Goal: Information Seeking & Learning: Compare options

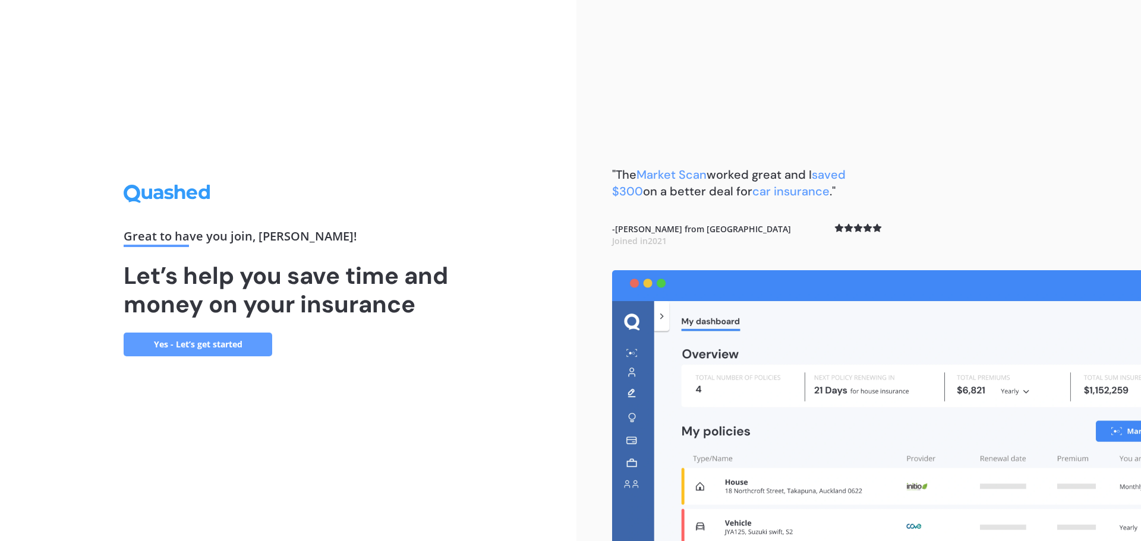
click at [230, 344] on link "Yes - Let’s get started" at bounding box center [198, 345] width 149 height 24
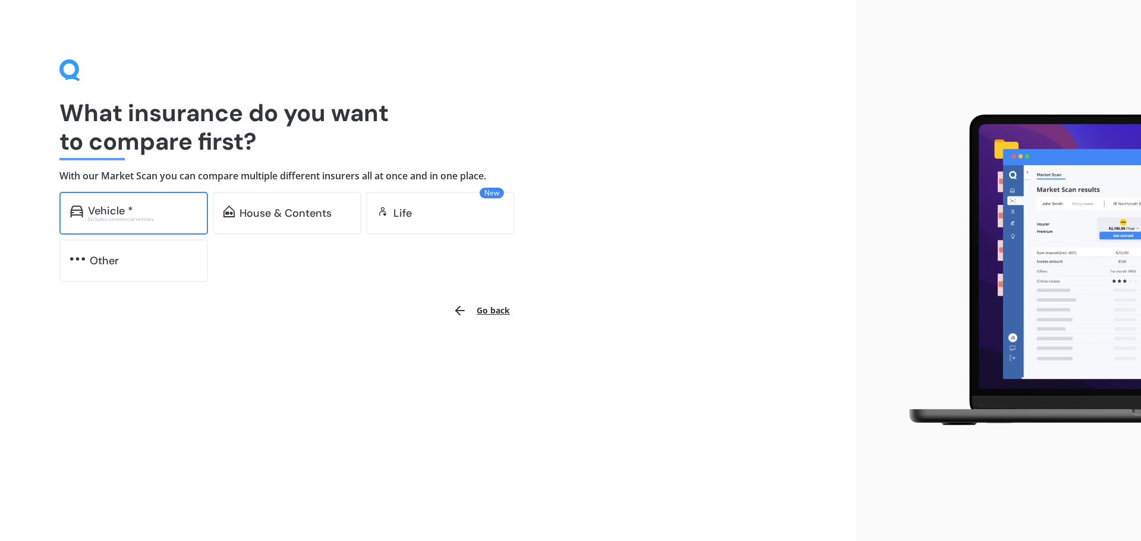
click at [140, 211] on div "Vehicle *" at bounding box center [142, 211] width 109 height 12
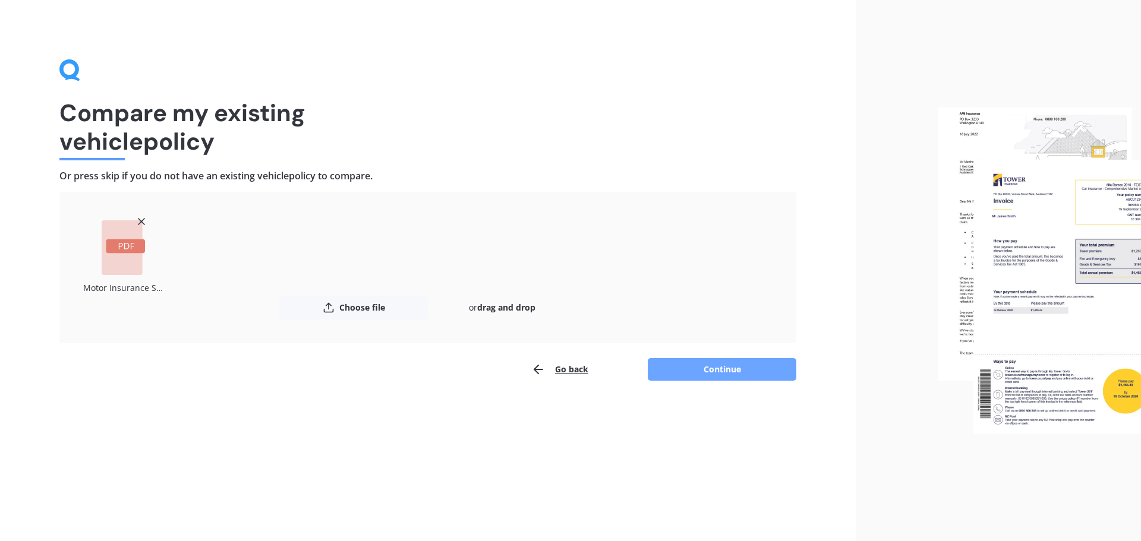
click at [725, 373] on button "Continue" at bounding box center [722, 369] width 149 height 23
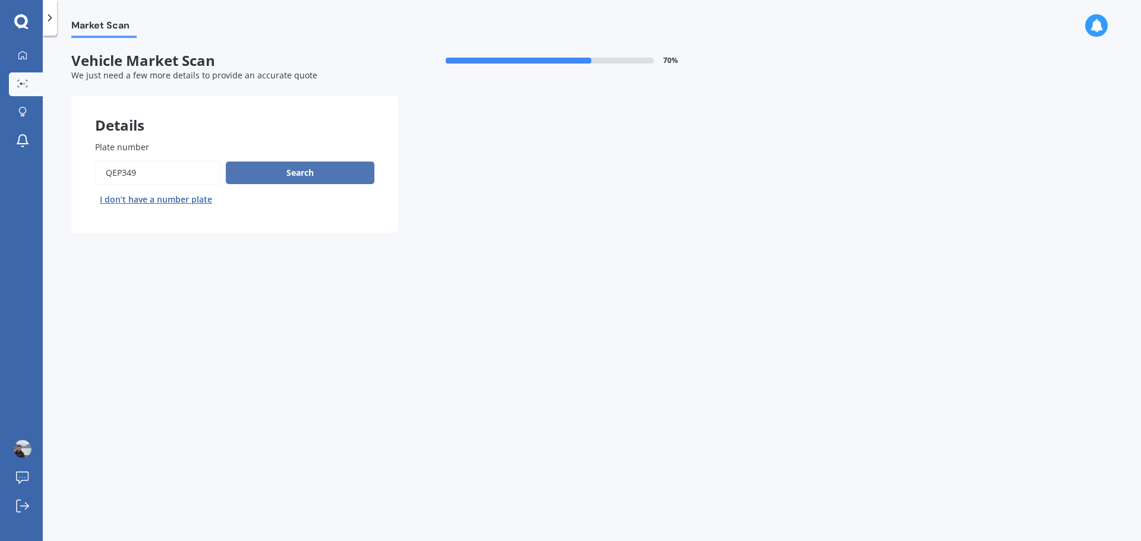
click at [305, 174] on button "Search" at bounding box center [300, 173] width 149 height 23
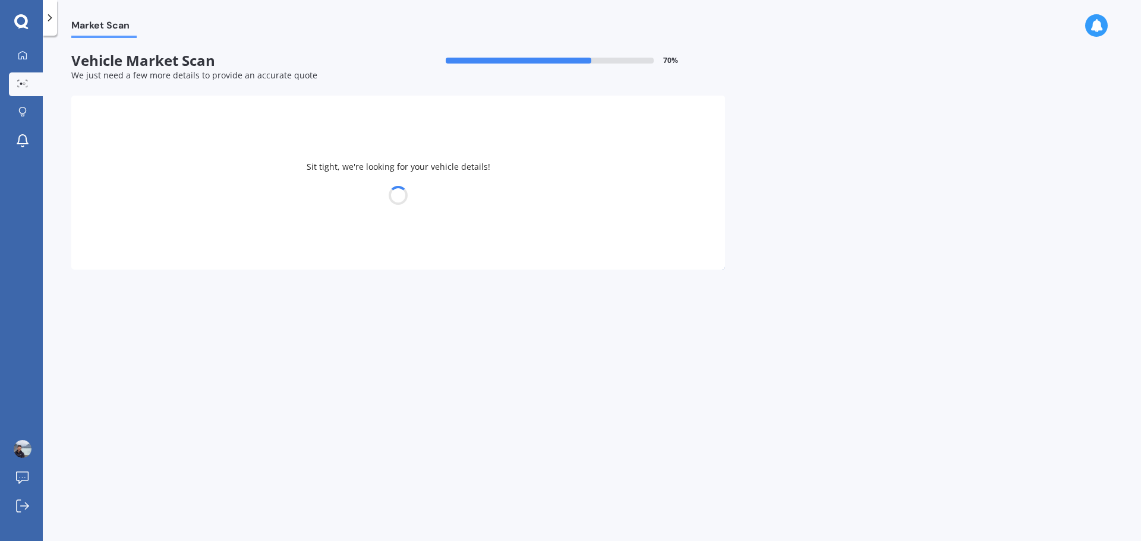
select select "HONDA"
select select "FIT"
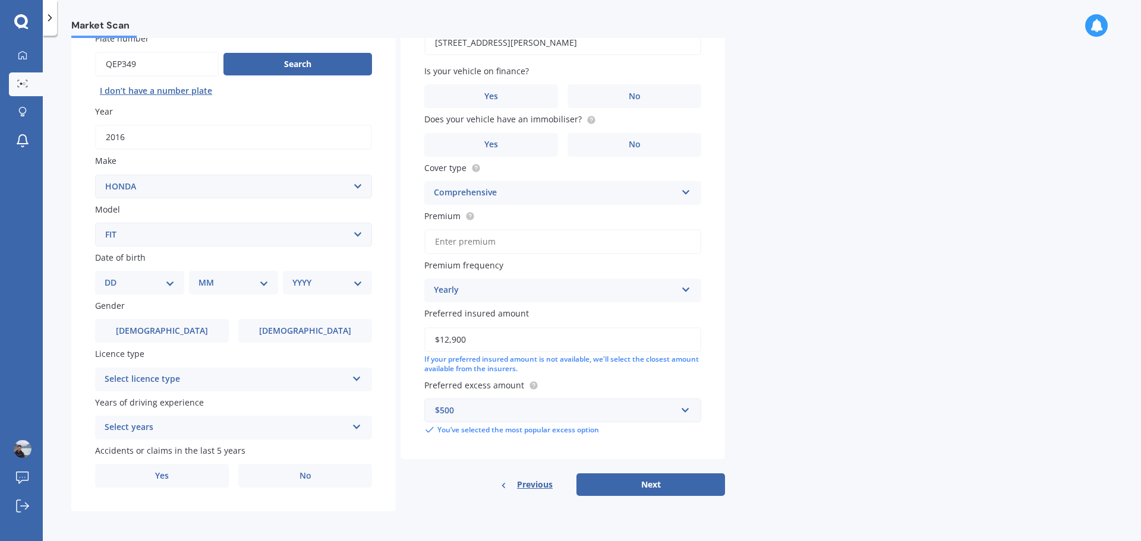
scroll to position [110, 0]
click at [165, 289] on div "DD 01 02 03 04 05 06 07 08 09 10 11 12 13 14 15 16 17 18 19 20 21 22 23 24 25 2…" at bounding box center [139, 282] width 89 height 24
drag, startPoint x: 165, startPoint y: 283, endPoint x: 172, endPoint y: 278, distance: 9.1
click at [165, 283] on select "DD 01 02 03 04 05 06 07 08 09 10 11 12 13 14 15 16 17 18 19 20 21 22 23 24 25 2…" at bounding box center [140, 281] width 70 height 13
select select "10"
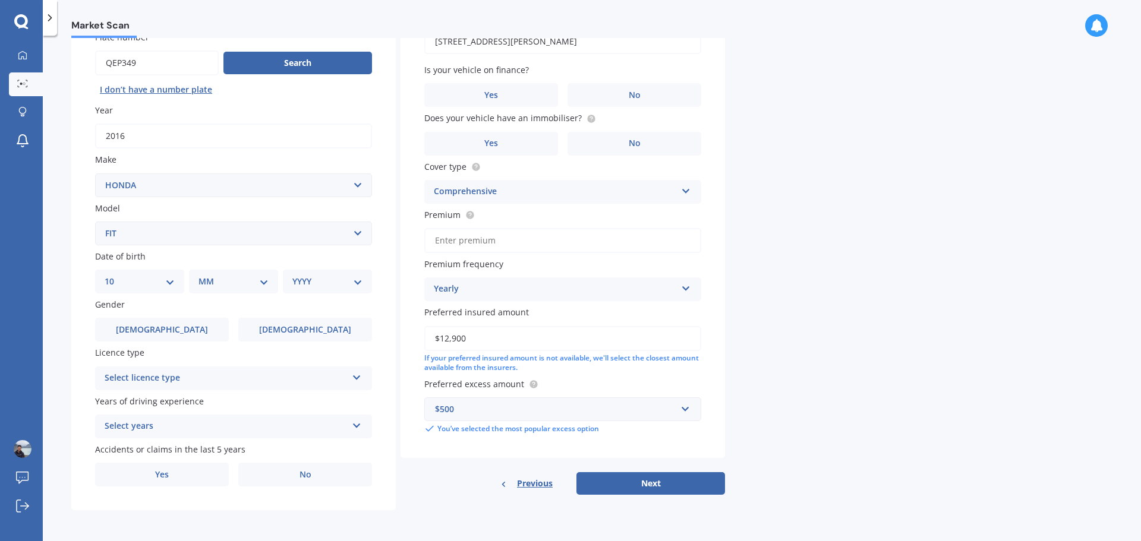
click at [114, 275] on select "DD 01 02 03 04 05 06 07 08 09 10 11 12 13 14 15 16 17 18 19 20 21 22 23 24 25 2…" at bounding box center [140, 281] width 70 height 13
click at [257, 279] on select "MM 01 02 03 04 05 06 07 08 09 10 11 12" at bounding box center [235, 281] width 65 height 13
select select "10"
click at [203, 275] on select "MM 01 02 03 04 05 06 07 08 09 10 11 12" at bounding box center [235, 281] width 65 height 13
click at [329, 278] on select "YYYY 2025 2024 2023 2022 2021 2020 2019 2018 2017 2016 2015 2014 2013 2012 2011…" at bounding box center [324, 281] width 65 height 13
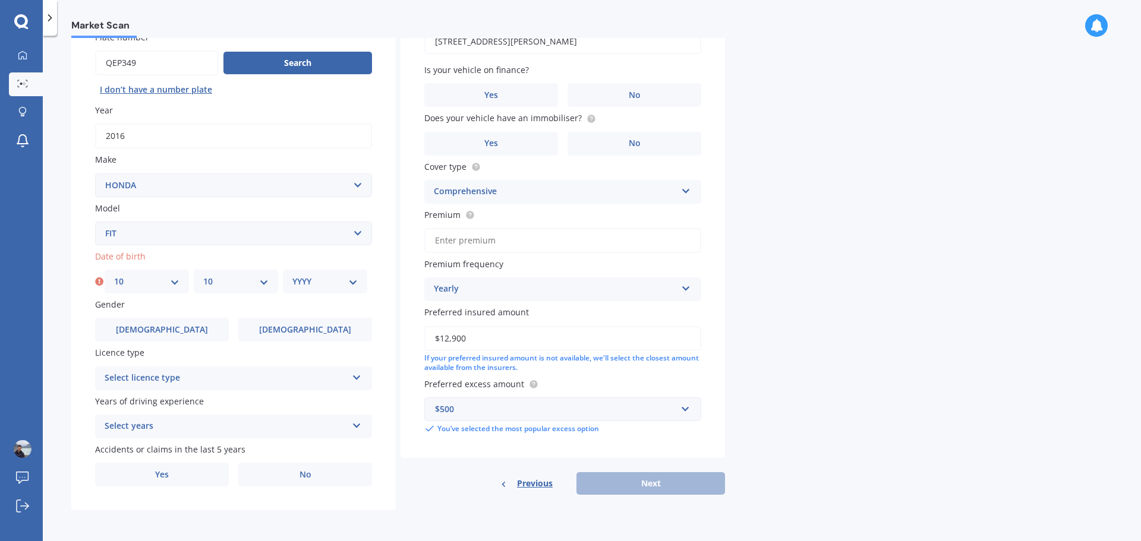
select select "1995"
click at [292, 275] on select "YYYY 2025 2024 2023 2022 2021 2020 2019 2018 2017 2016 2015 2014 2013 2012 2011…" at bounding box center [324, 281] width 65 height 13
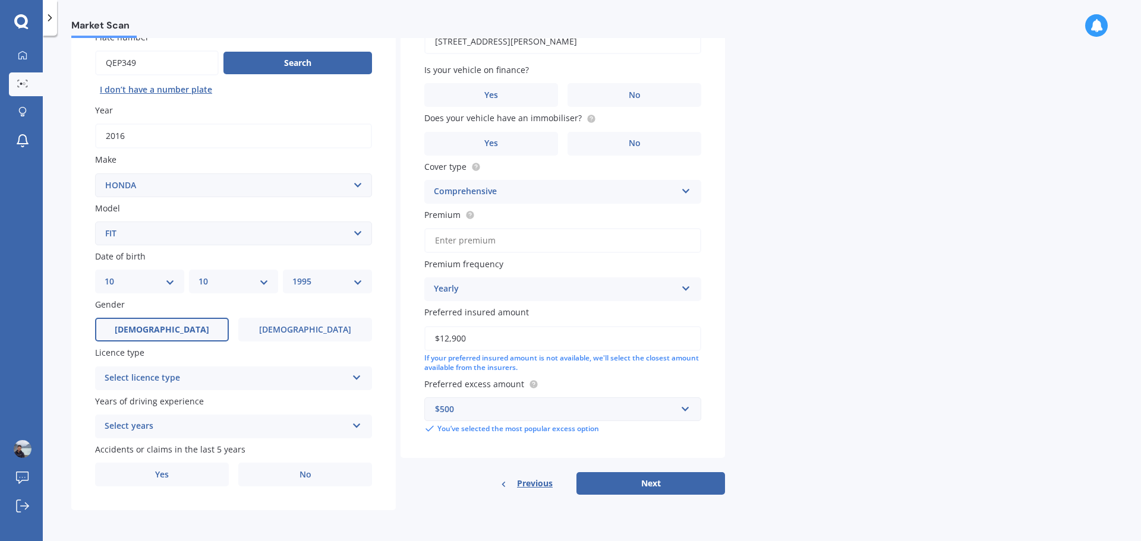
click at [167, 323] on label "[DEMOGRAPHIC_DATA]" at bounding box center [162, 330] width 134 height 24
click at [0, 0] on input "[DEMOGRAPHIC_DATA]" at bounding box center [0, 0] width 0 height 0
click at [227, 377] on div "Select licence type" at bounding box center [226, 378] width 242 height 14
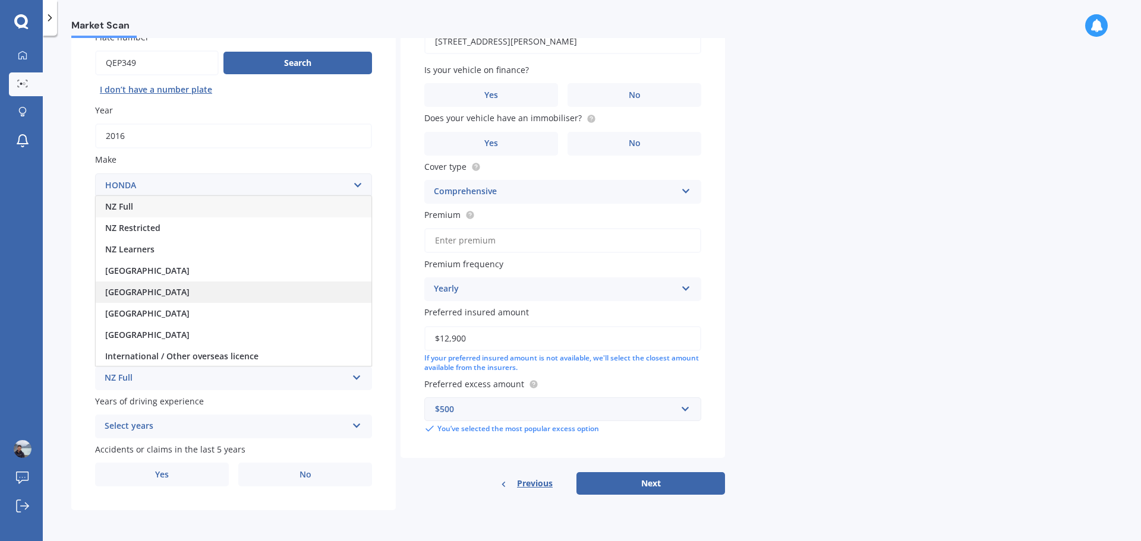
scroll to position [1, 0]
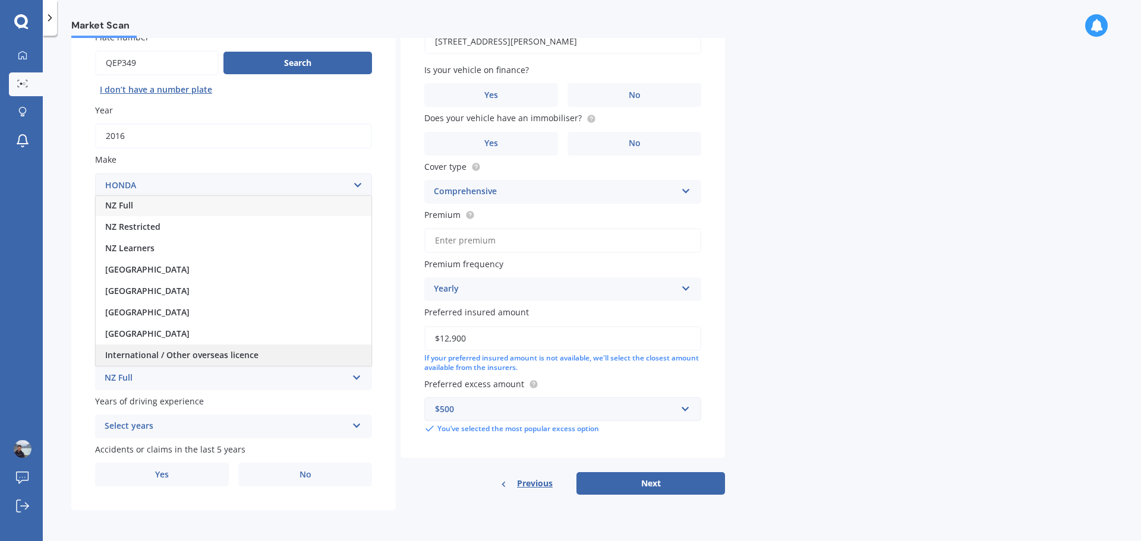
click at [219, 352] on span "International / Other overseas licence" at bounding box center [181, 354] width 153 height 11
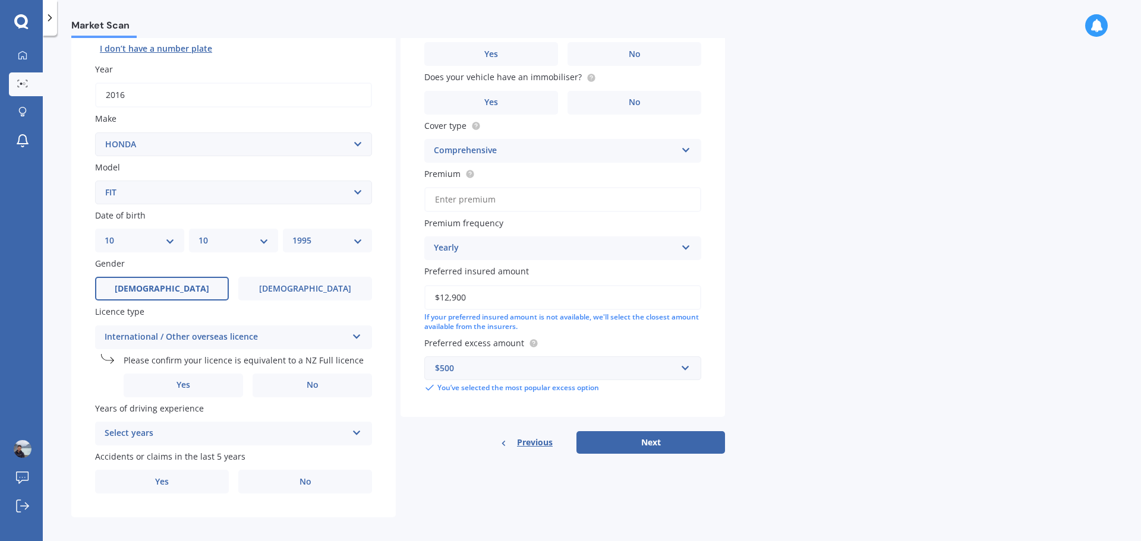
scroll to position [158, 0]
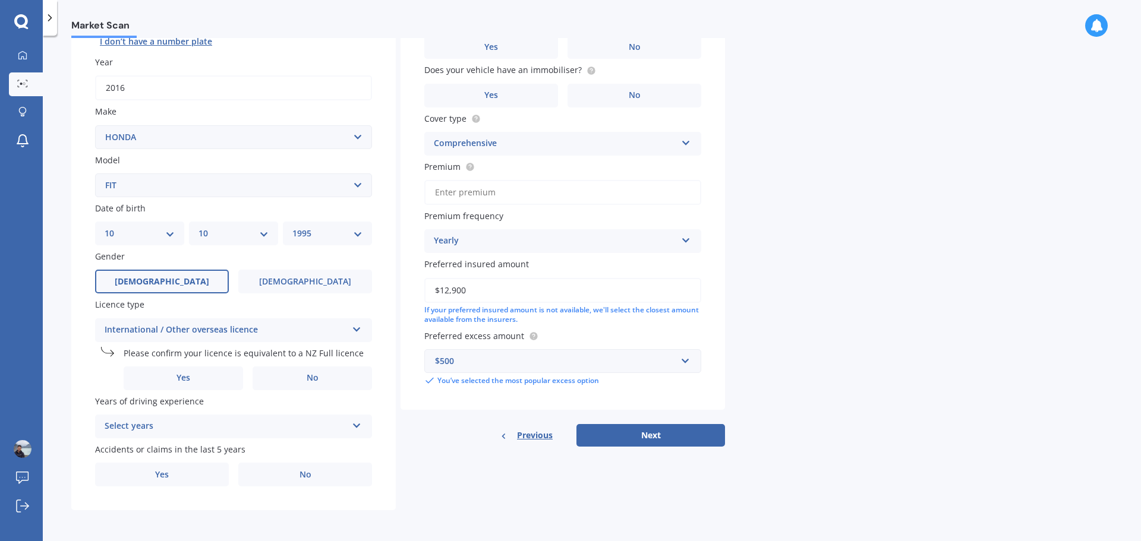
click at [181, 365] on div "Please confirm your licence is equivalent to a NZ Full licence Yes No" at bounding box center [233, 368] width 277 height 43
click at [179, 377] on span "Yes" at bounding box center [184, 378] width 14 height 10
click at [0, 0] on input "Yes" at bounding box center [0, 0] width 0 height 0
click at [248, 427] on div "Select years" at bounding box center [226, 427] width 242 height 14
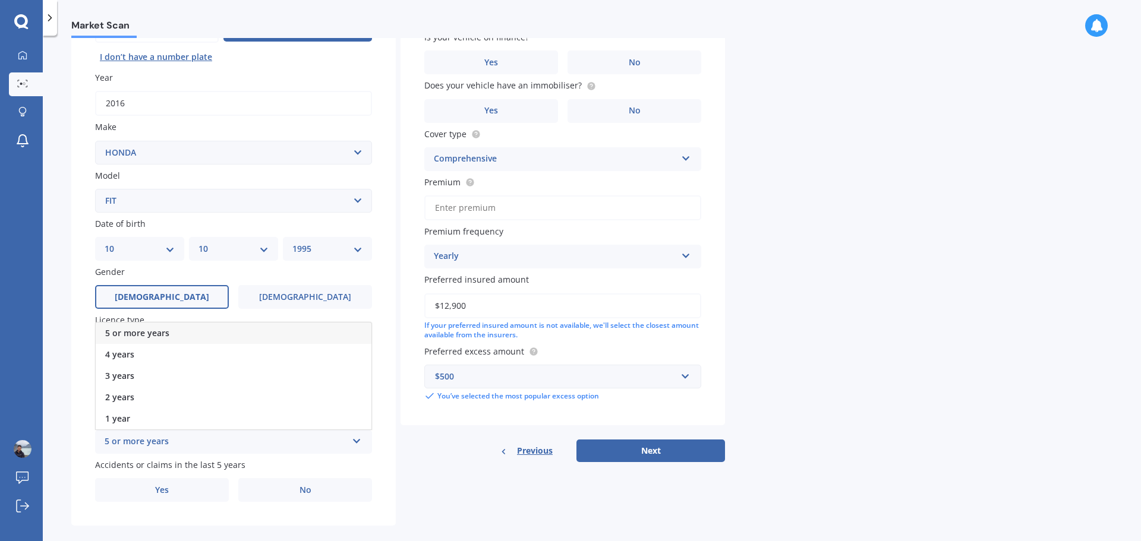
scroll to position [79, 0]
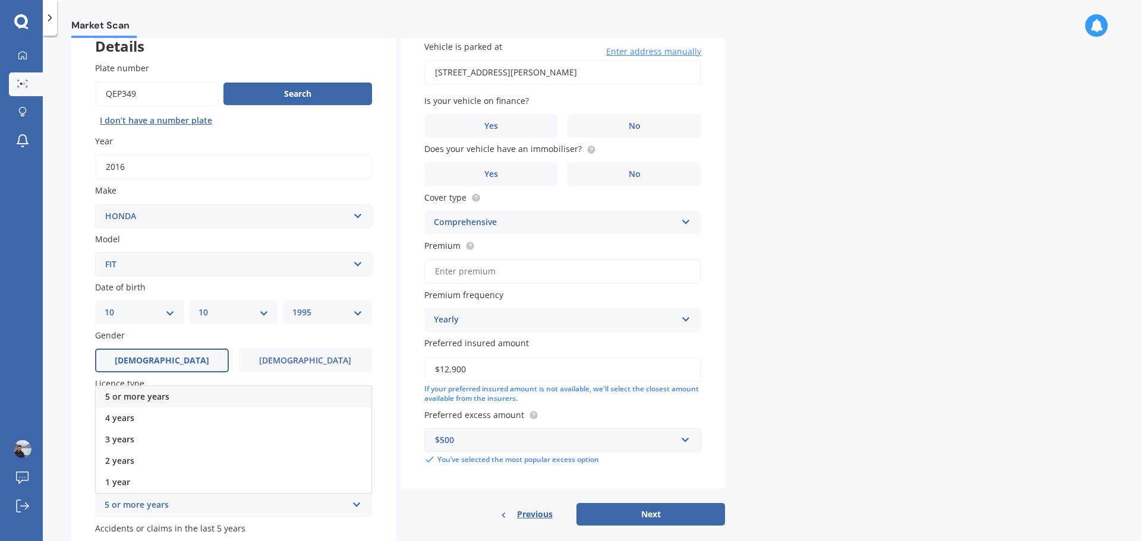
click at [163, 399] on span "5 or more years" at bounding box center [137, 396] width 64 height 11
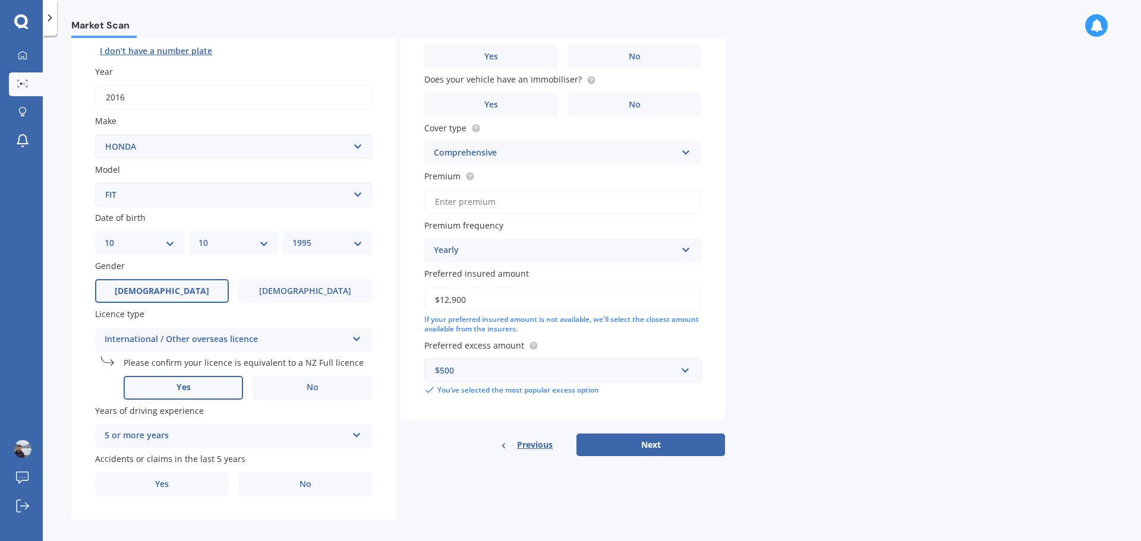
scroll to position [158, 0]
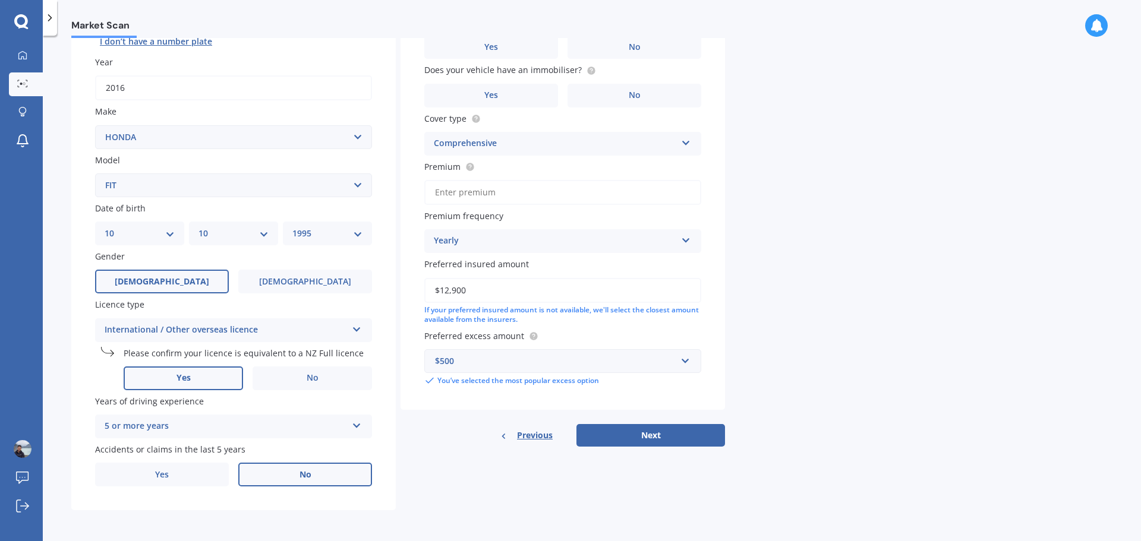
click at [274, 475] on label "No" at bounding box center [305, 475] width 134 height 24
click at [0, 0] on input "No" at bounding box center [0, 0] width 0 height 0
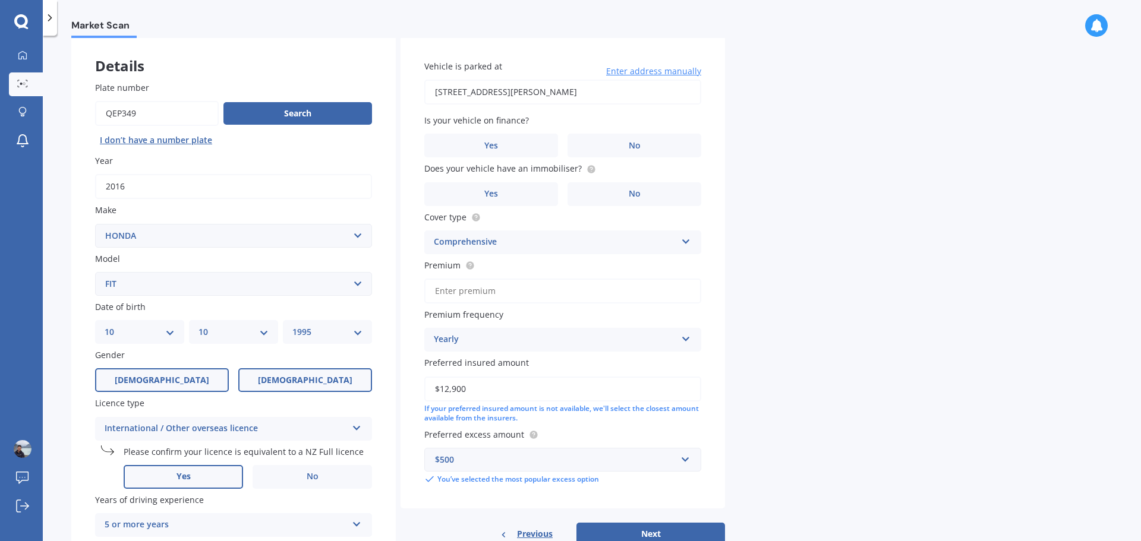
scroll to position [0, 0]
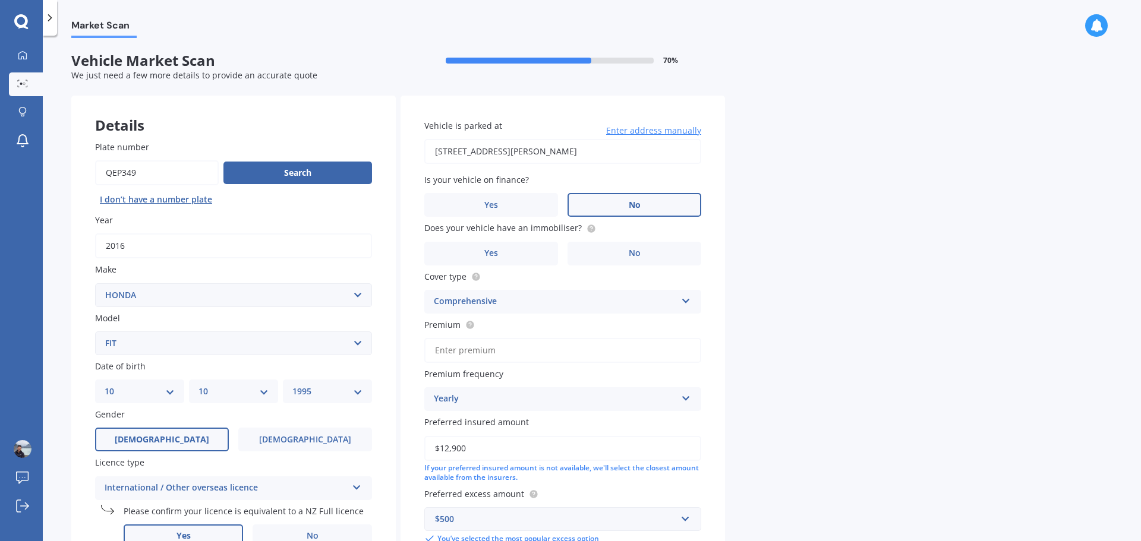
click at [647, 203] on label "No" at bounding box center [635, 205] width 134 height 24
click at [0, 0] on input "No" at bounding box center [0, 0] width 0 height 0
drag, startPoint x: 452, startPoint y: 229, endPoint x: 572, endPoint y: 231, distance: 120.1
click at [572, 231] on span "Does your vehicle have an immobiliser?" at bounding box center [502, 228] width 157 height 11
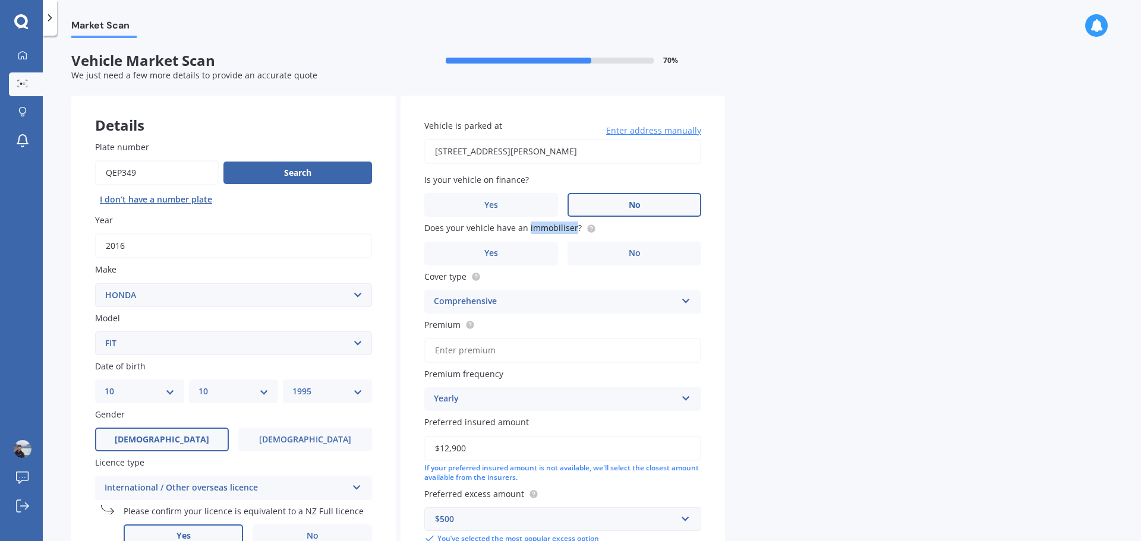
drag, startPoint x: 528, startPoint y: 231, endPoint x: 572, endPoint y: 232, distance: 44.6
click at [572, 232] on span "Does your vehicle have an immobiliser?" at bounding box center [502, 228] width 157 height 11
copy span "immobiliser"
click at [498, 250] on span "Yes" at bounding box center [491, 253] width 14 height 10
click at [0, 0] on input "Yes" at bounding box center [0, 0] width 0 height 0
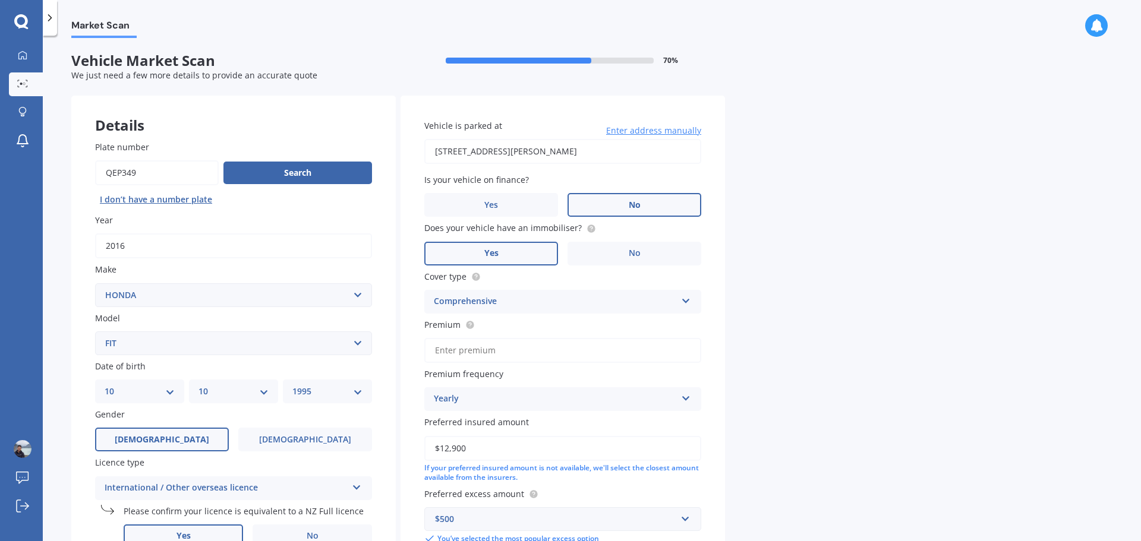
click at [831, 201] on div "Market Scan Vehicle Market Scan 70 % We just need a few more details to provide…" at bounding box center [592, 291] width 1098 height 506
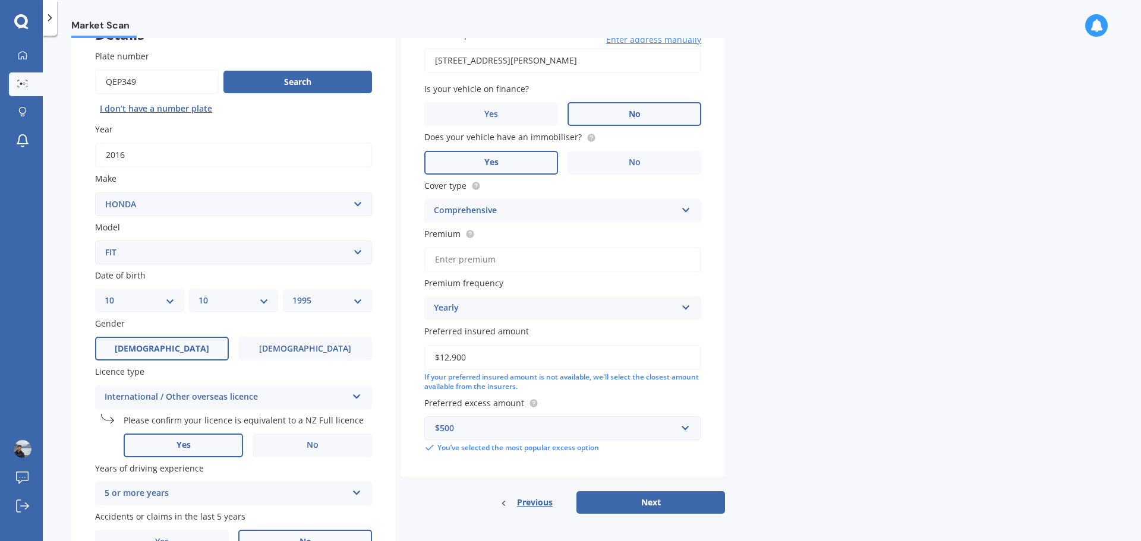
scroll to position [119, 0]
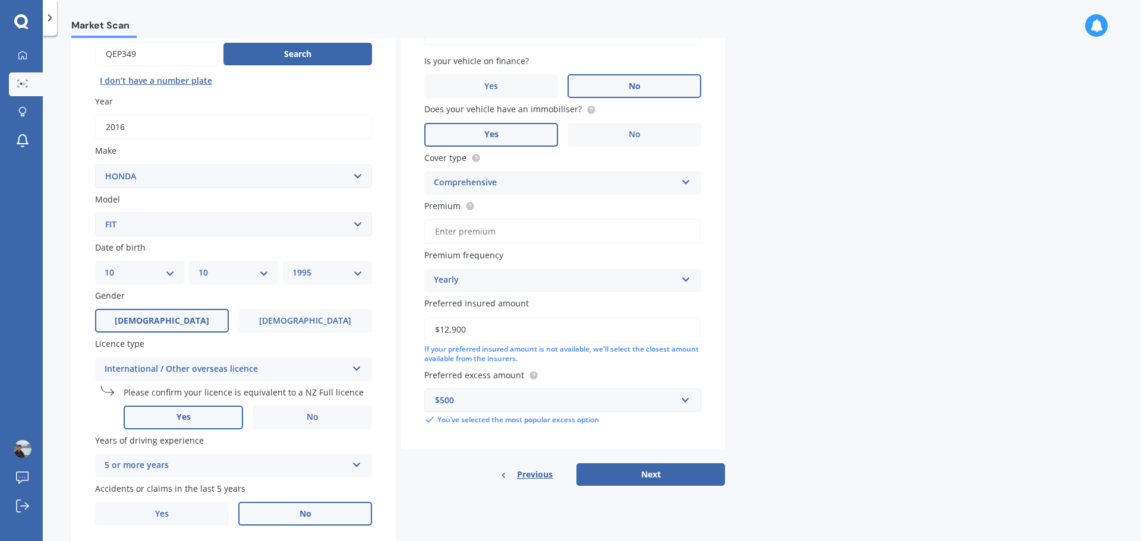
click at [689, 182] on icon at bounding box center [686, 180] width 10 height 8
click at [539, 223] on div "Third Party, Fire & Theft" at bounding box center [563, 227] width 276 height 21
click at [478, 232] on input "Premium" at bounding box center [562, 231] width 277 height 25
type input "$116.00"
click at [532, 278] on div "Yearly" at bounding box center [555, 280] width 242 height 14
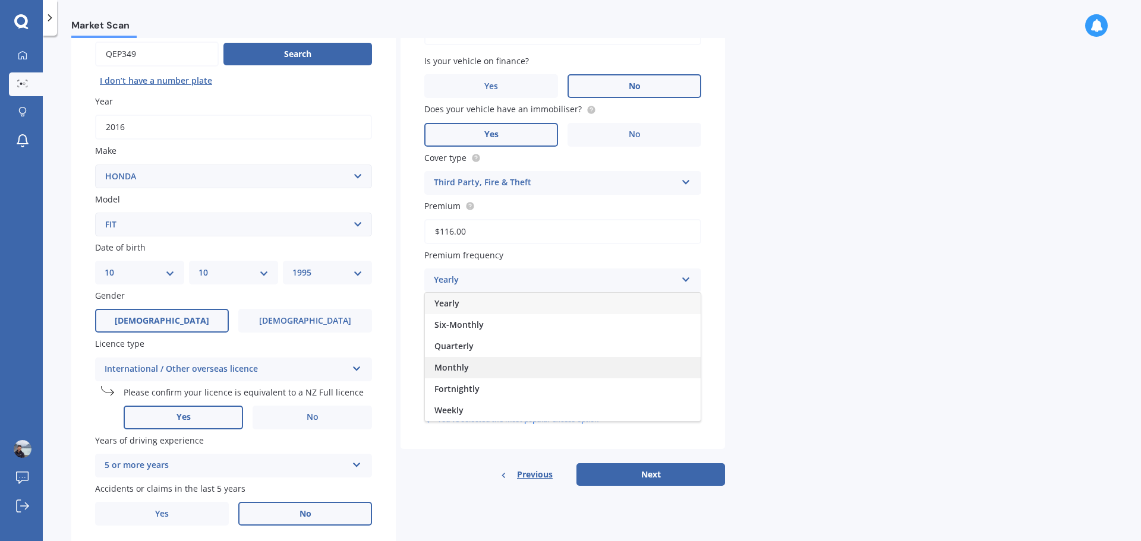
click at [462, 366] on span "Monthly" at bounding box center [451, 367] width 34 height 11
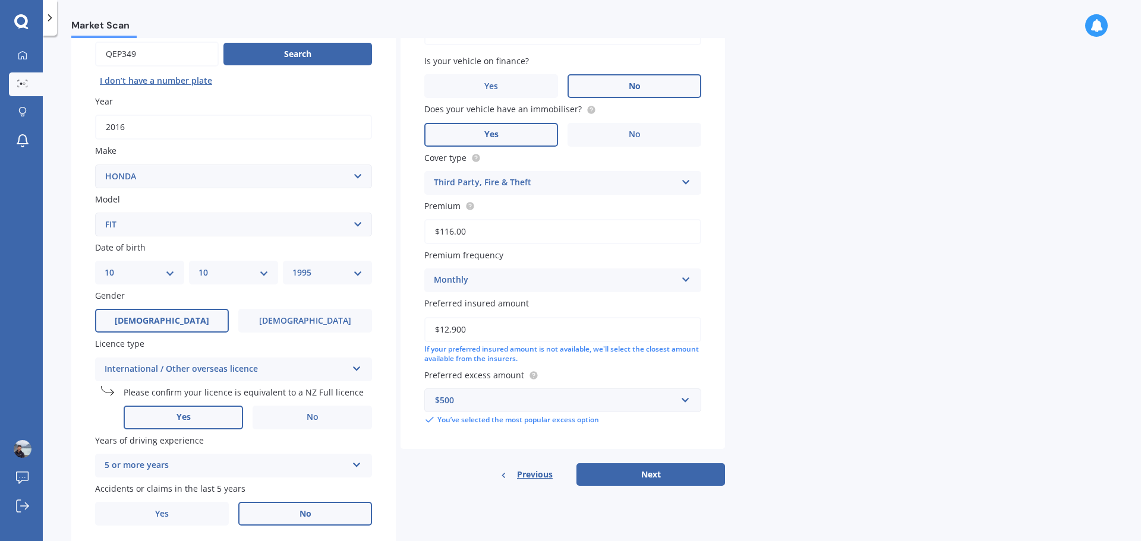
click at [793, 278] on div "Market Scan Vehicle Market Scan 70 % We just need a few more details to provide…" at bounding box center [592, 291] width 1098 height 506
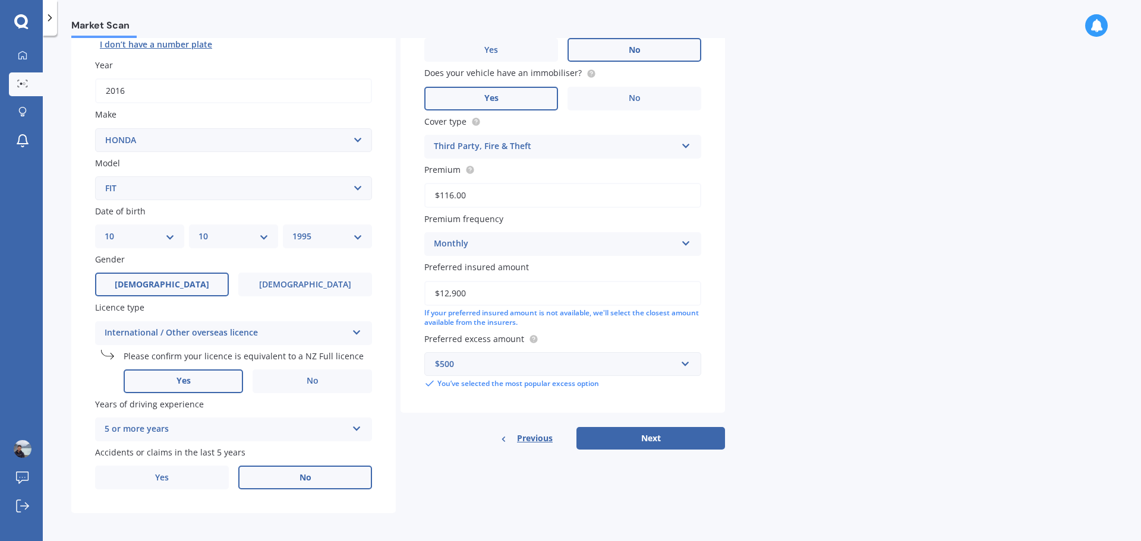
scroll to position [158, 0]
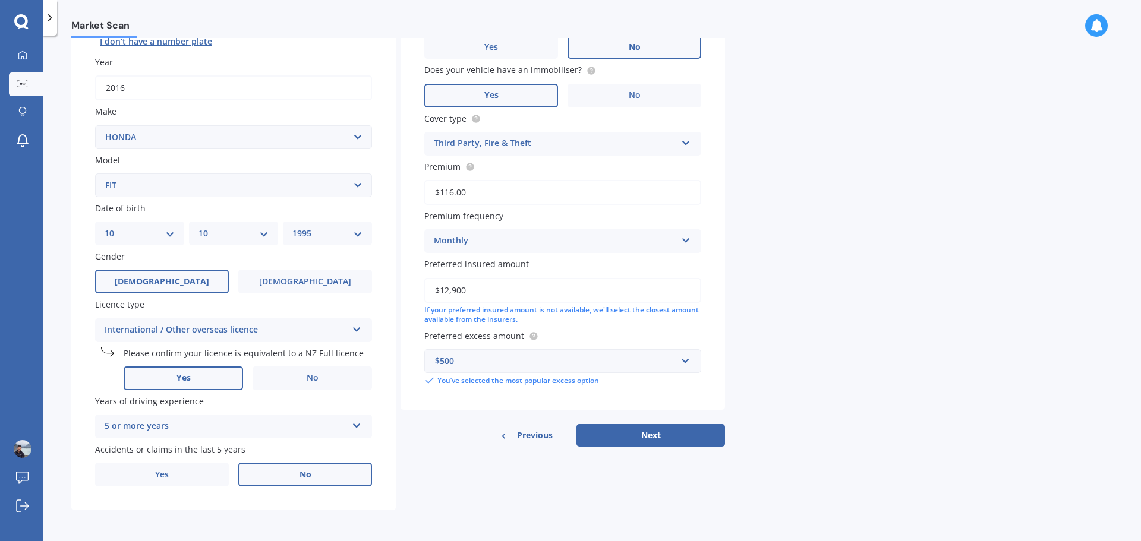
click at [458, 289] on input "$12,900" at bounding box center [562, 290] width 277 height 25
type input "$12,000"
click at [852, 292] on div "Market Scan Vehicle Market Scan 70 % We just need a few more details to provide…" at bounding box center [592, 291] width 1098 height 506
click at [674, 439] on button "Next" at bounding box center [650, 435] width 149 height 23
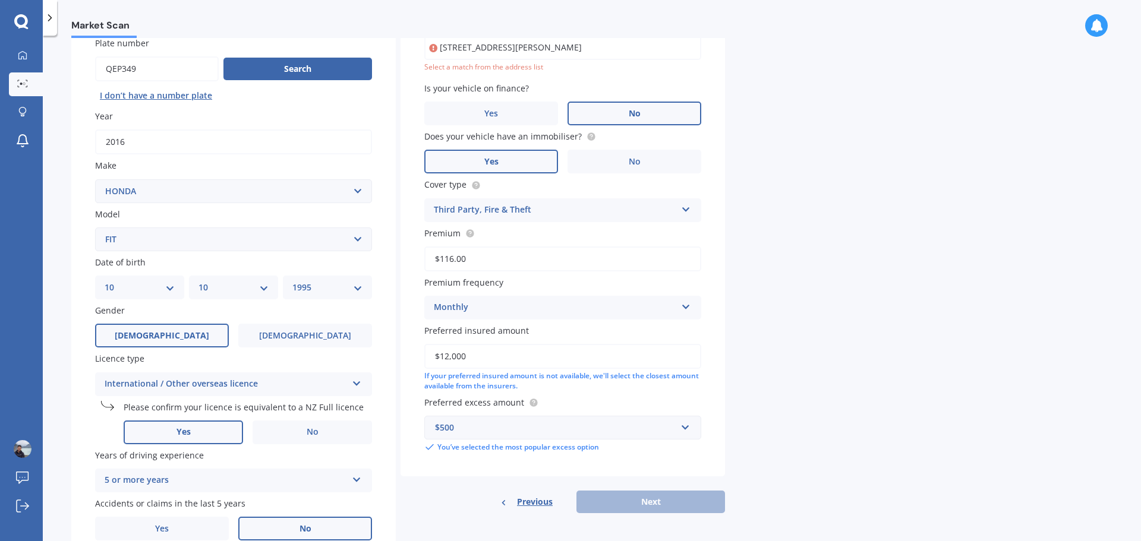
scroll to position [81, 0]
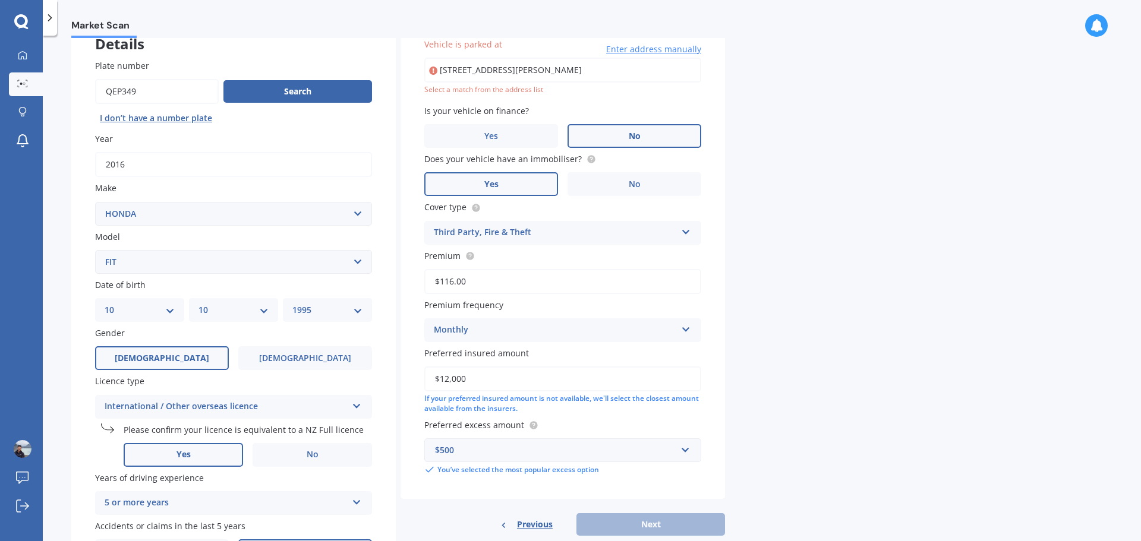
click at [852, 119] on div "Market Scan Vehicle Market Scan 70 % We just need a few more details to provide…" at bounding box center [592, 291] width 1098 height 506
click at [617, 68] on input "[STREET_ADDRESS][PERSON_NAME]" at bounding box center [562, 70] width 277 height 25
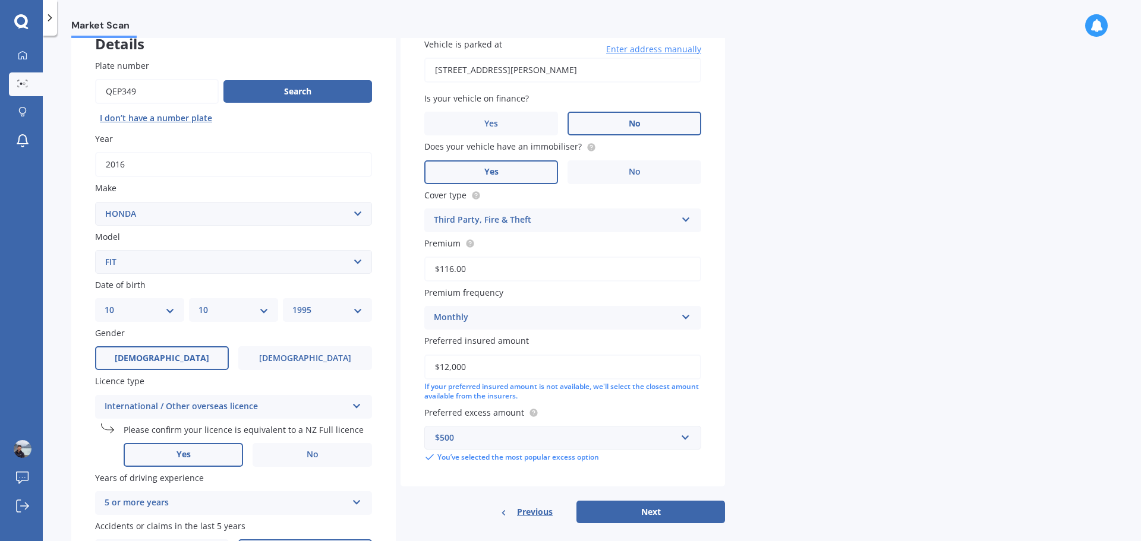
click at [808, 162] on div "Market Scan Vehicle Market Scan 70 % We just need a few more details to provide…" at bounding box center [592, 291] width 1098 height 506
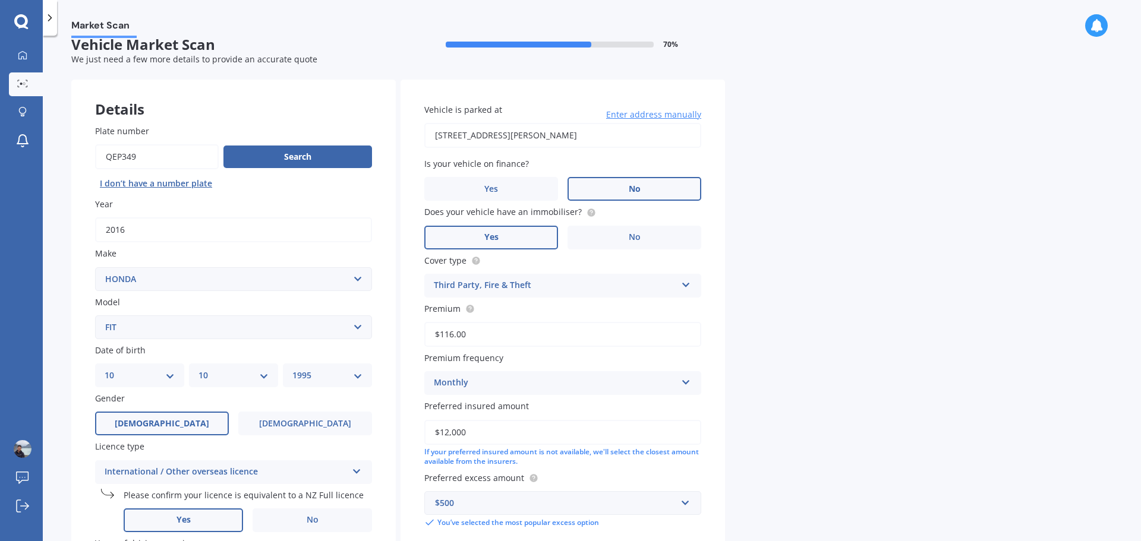
scroll to position [0, 0]
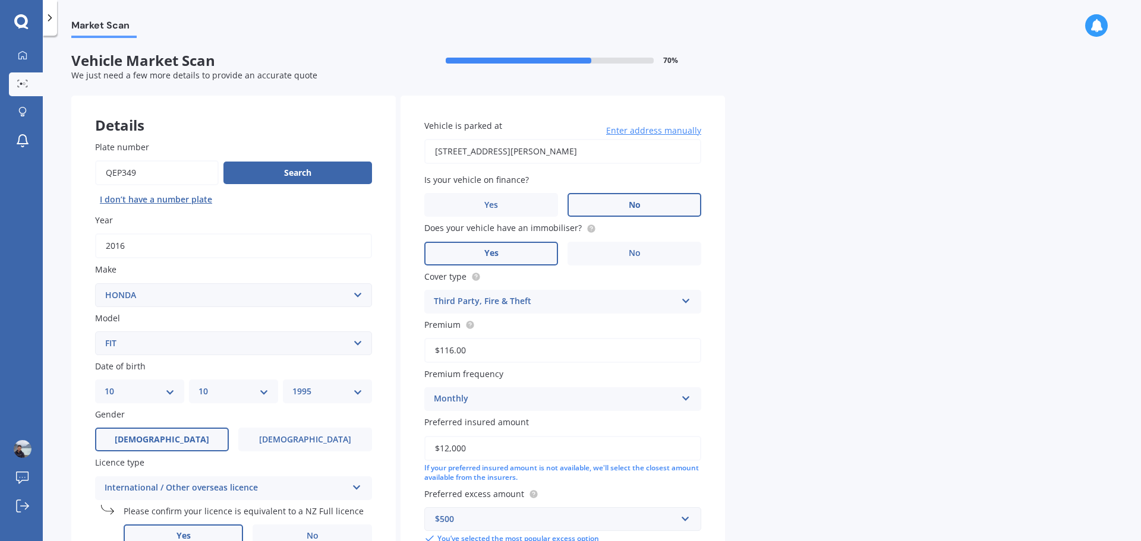
click at [433, 153] on input "[STREET_ADDRESS][PERSON_NAME]" at bounding box center [562, 151] width 277 height 25
click at [460, 147] on input "[STREET_ADDRESS][PERSON_NAME]" at bounding box center [562, 151] width 277 height 25
type input "[STREET_ADDRESS][PERSON_NAME]"
click at [813, 190] on div "Market Scan Vehicle Market Scan 70 % We just need a few more details to provide…" at bounding box center [592, 291] width 1098 height 506
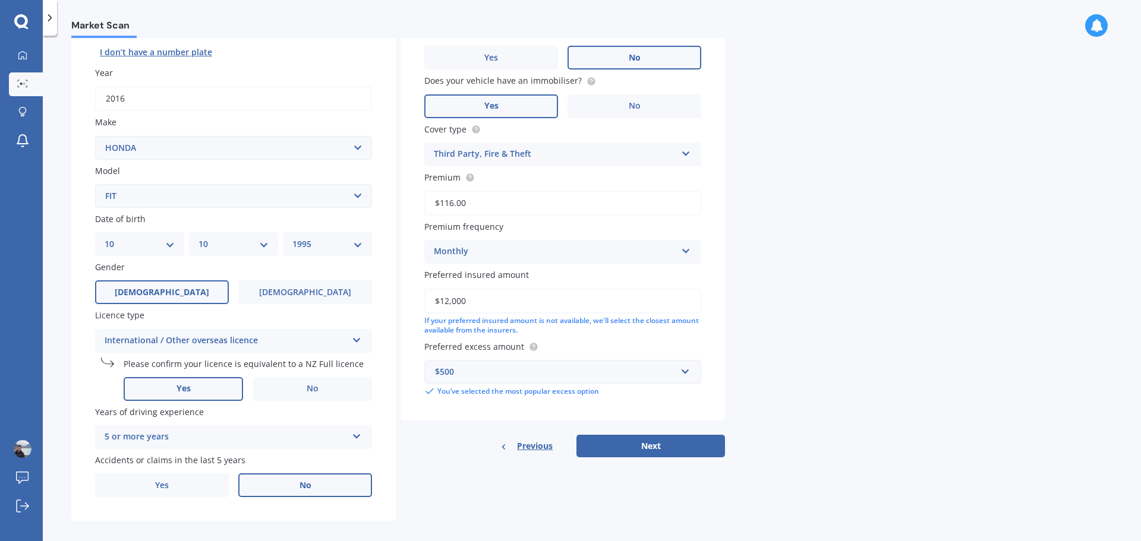
scroll to position [158, 0]
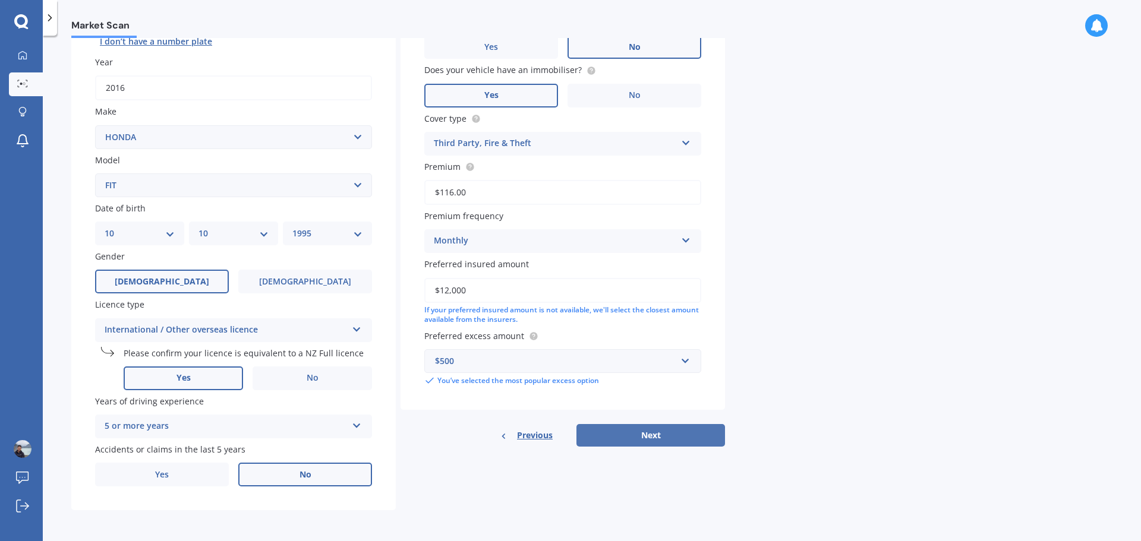
click at [657, 431] on button "Next" at bounding box center [650, 435] width 149 height 23
select select "10"
select select "1995"
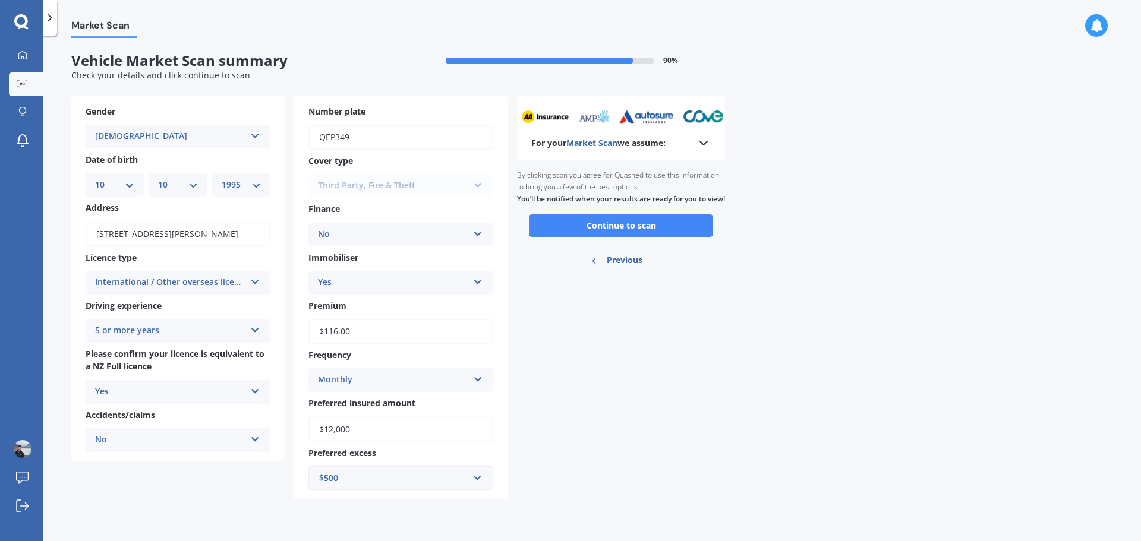
scroll to position [0, 0]
click at [707, 147] on icon at bounding box center [704, 143] width 14 height 14
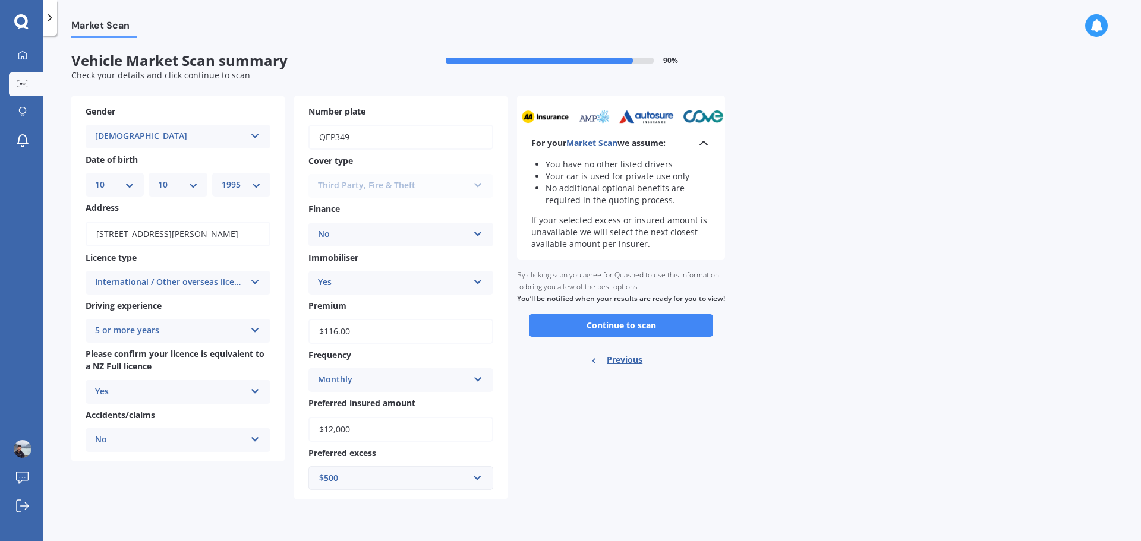
click at [707, 147] on icon at bounding box center [704, 143] width 14 height 14
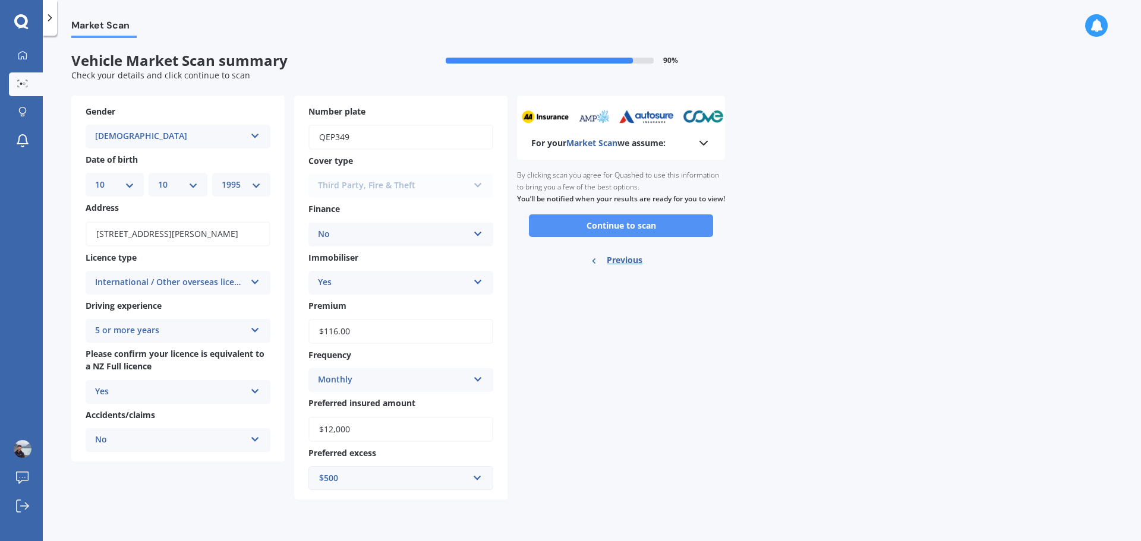
click at [626, 232] on button "Continue to scan" at bounding box center [621, 226] width 184 height 23
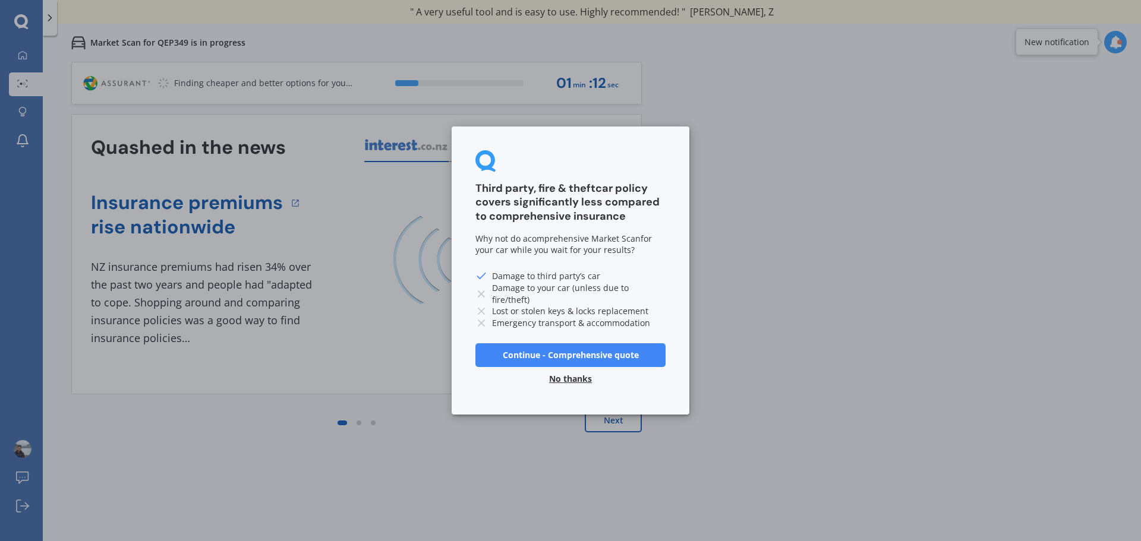
click at [573, 380] on button "No thanks" at bounding box center [570, 379] width 57 height 24
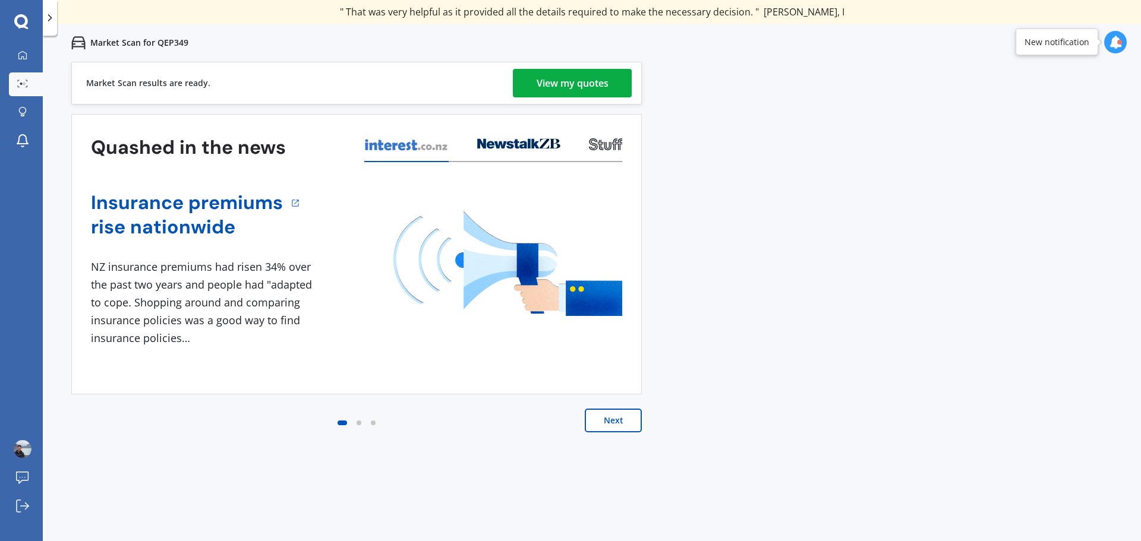
click at [582, 86] on div "View my quotes" at bounding box center [573, 83] width 72 height 29
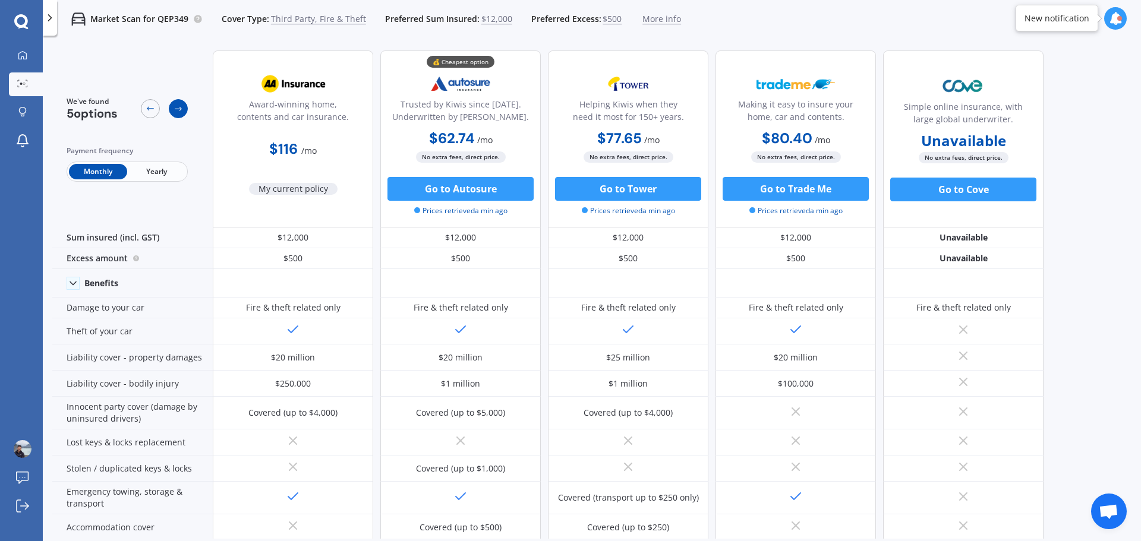
click at [175, 112] on icon at bounding box center [179, 109] width 10 height 10
click at [150, 112] on icon at bounding box center [151, 109] width 10 height 10
click at [174, 116] on div at bounding box center [178, 108] width 19 height 19
click at [149, 171] on span "Yearly" at bounding box center [156, 171] width 58 height 15
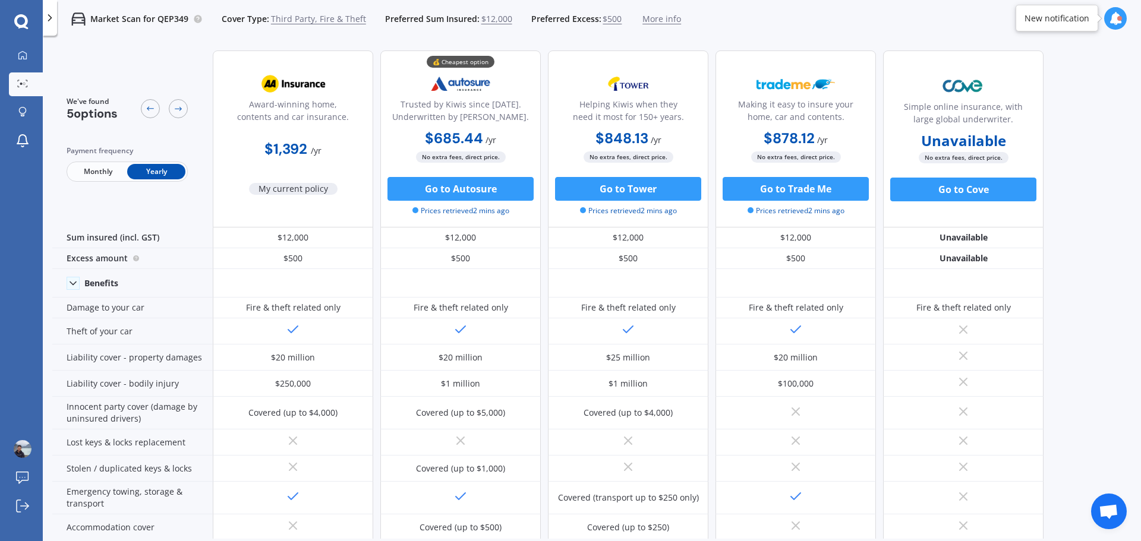
click at [96, 172] on span "Monthly" at bounding box center [98, 171] width 58 height 15
click at [305, 19] on span "Third Party, Fire & Theft" at bounding box center [318, 19] width 95 height 12
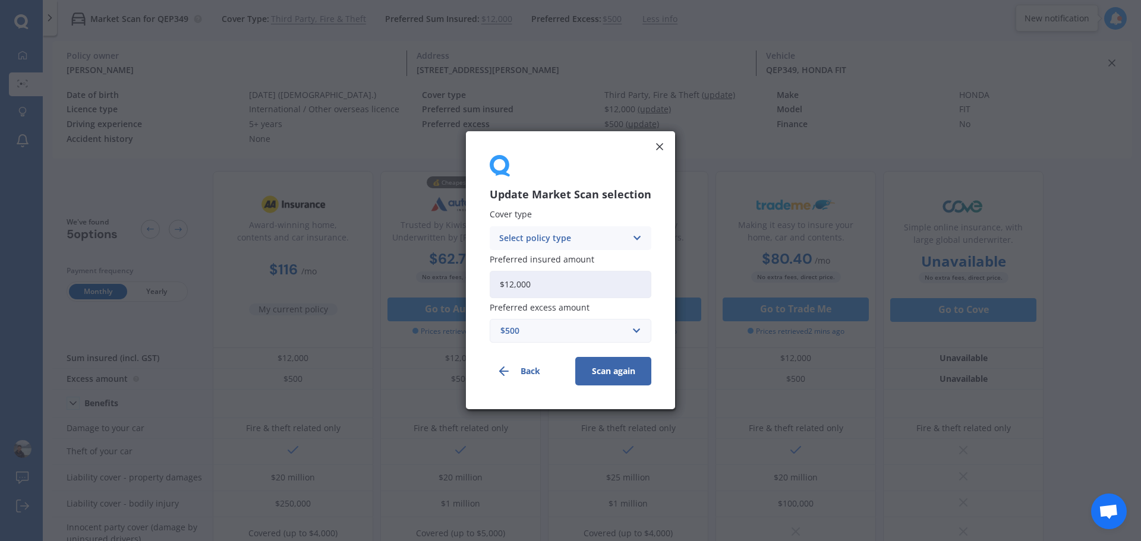
click at [634, 240] on icon at bounding box center [637, 238] width 10 height 13
click at [566, 259] on div "Comprehensive" at bounding box center [570, 261] width 160 height 21
click at [619, 374] on button "Scan again" at bounding box center [613, 372] width 76 height 29
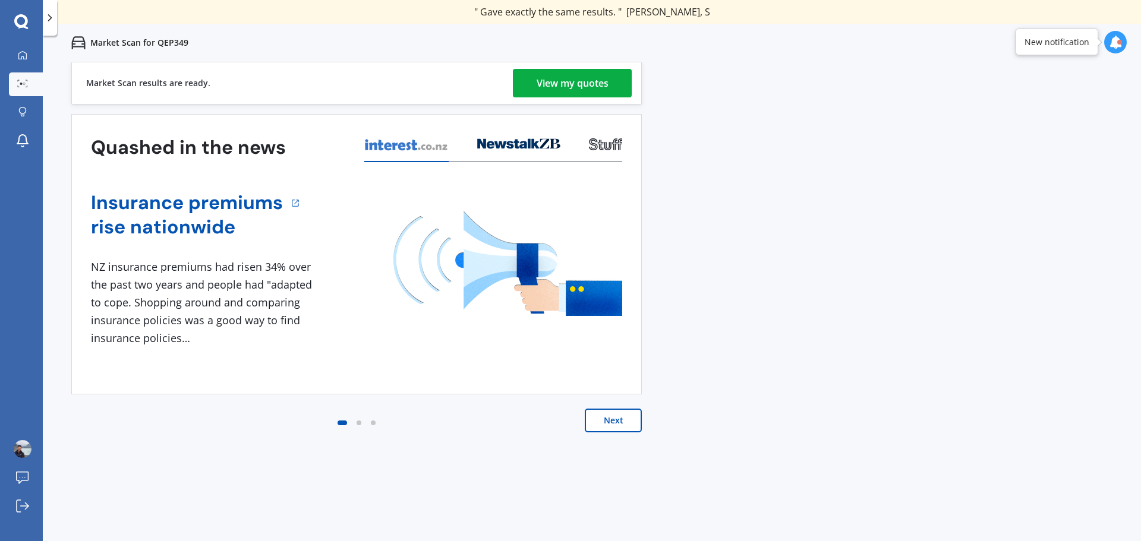
click at [557, 85] on div "View my quotes" at bounding box center [573, 83] width 72 height 29
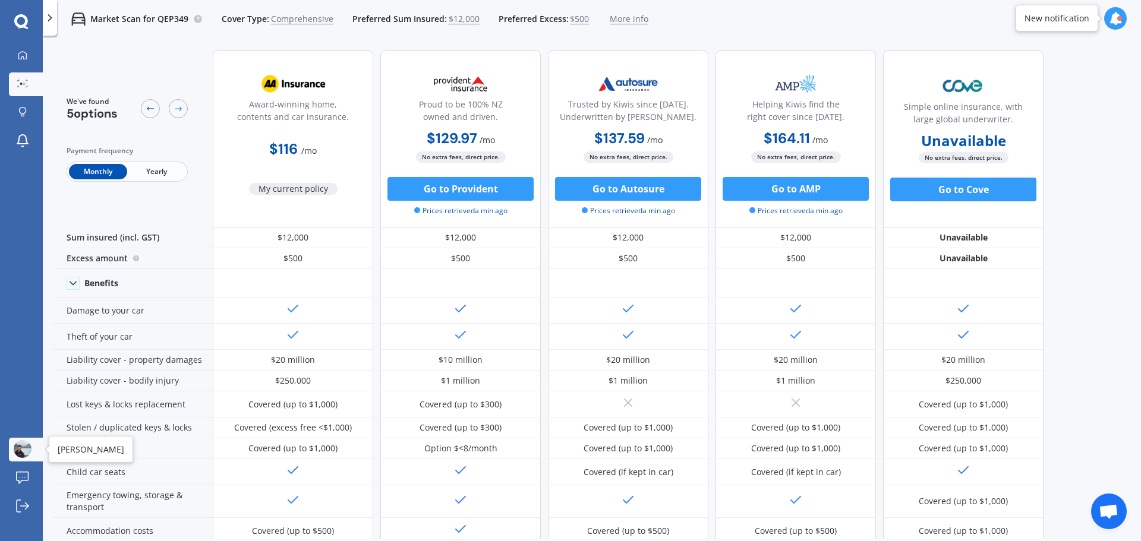
click at [26, 448] on img at bounding box center [23, 449] width 18 height 18
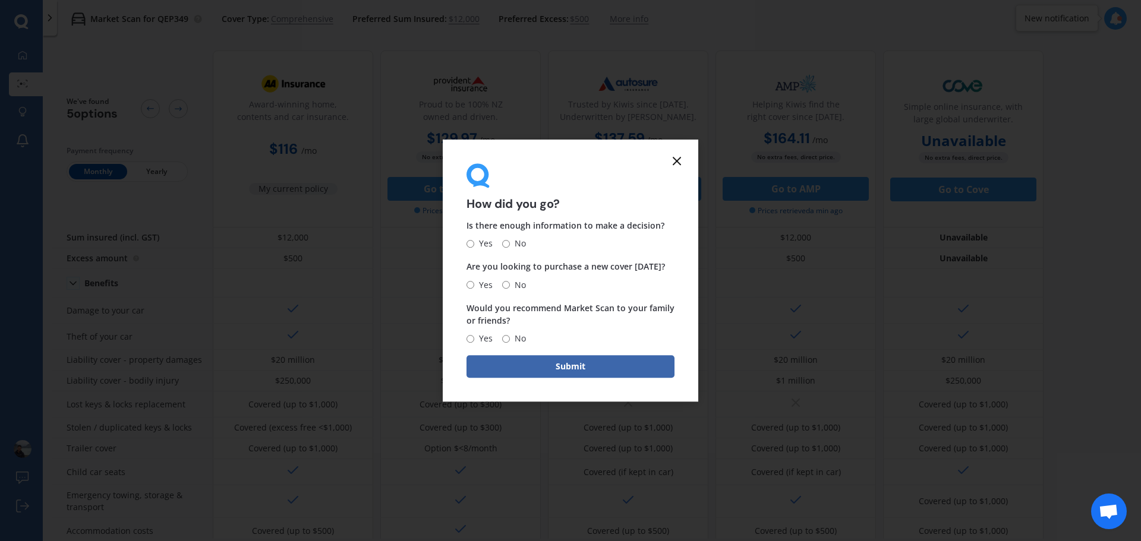
click at [678, 162] on line at bounding box center [676, 160] width 7 height 7
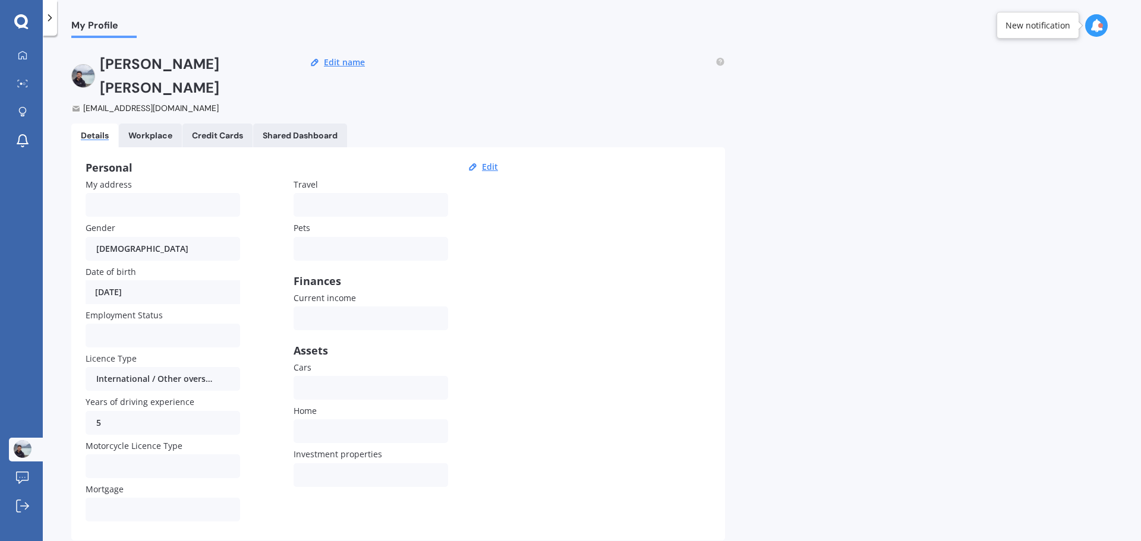
click at [18, 23] on icon at bounding box center [21, 21] width 14 height 15
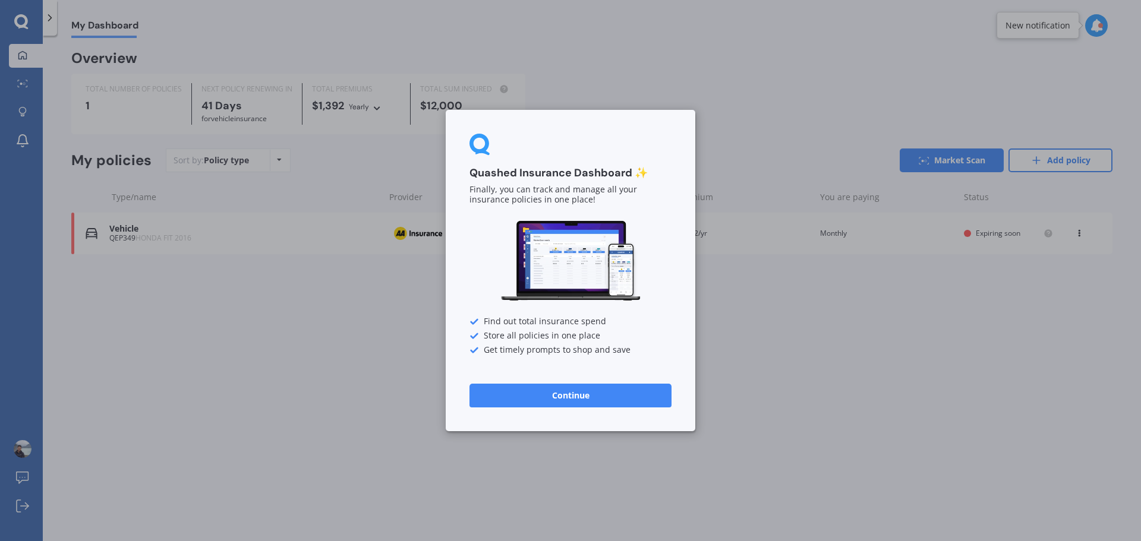
click at [828, 365] on div "Quashed Insurance Dashboard ✨ Finally, you can track and manage all your insura…" at bounding box center [570, 270] width 1141 height 541
click at [780, 370] on div "Quashed Insurance Dashboard ✨ Finally, you can track and manage all your insura…" at bounding box center [570, 270] width 1141 height 541
click at [575, 395] on button "Continue" at bounding box center [570, 396] width 202 height 24
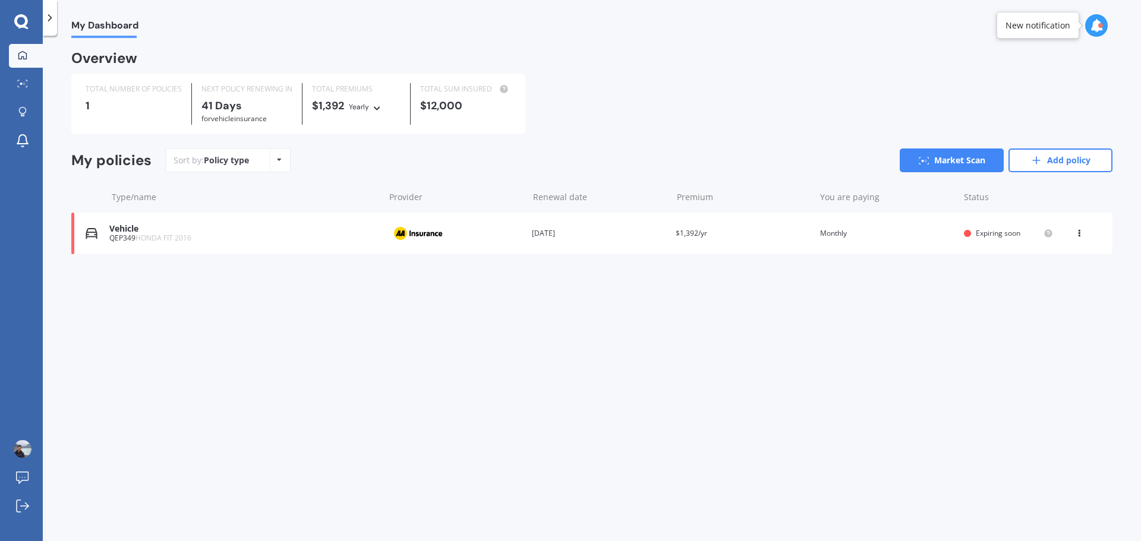
click at [1092, 232] on div "View option View policy Delete" at bounding box center [1081, 234] width 36 height 12
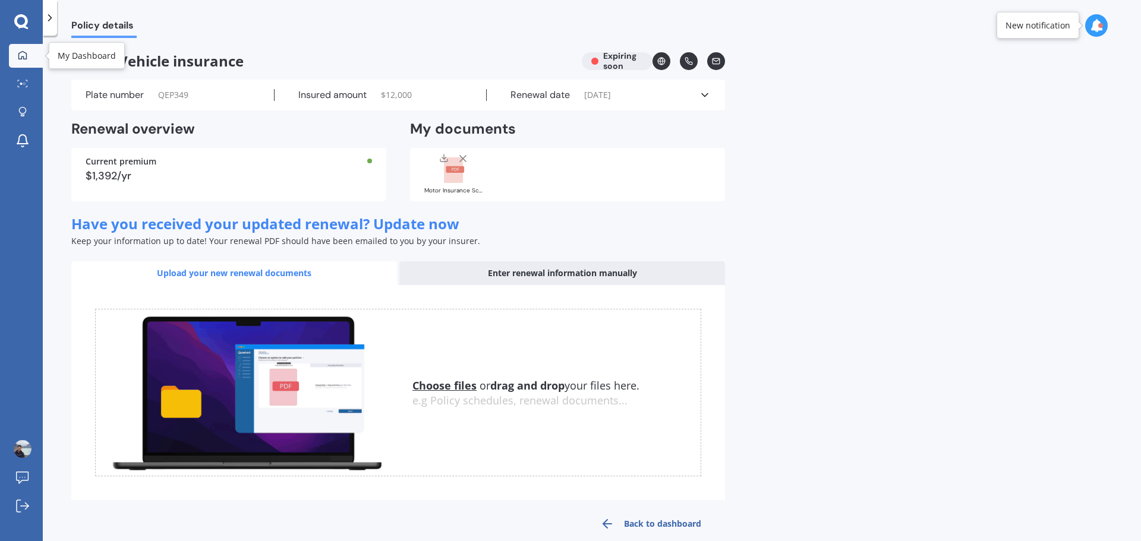
click at [19, 53] on icon at bounding box center [22, 55] width 8 height 8
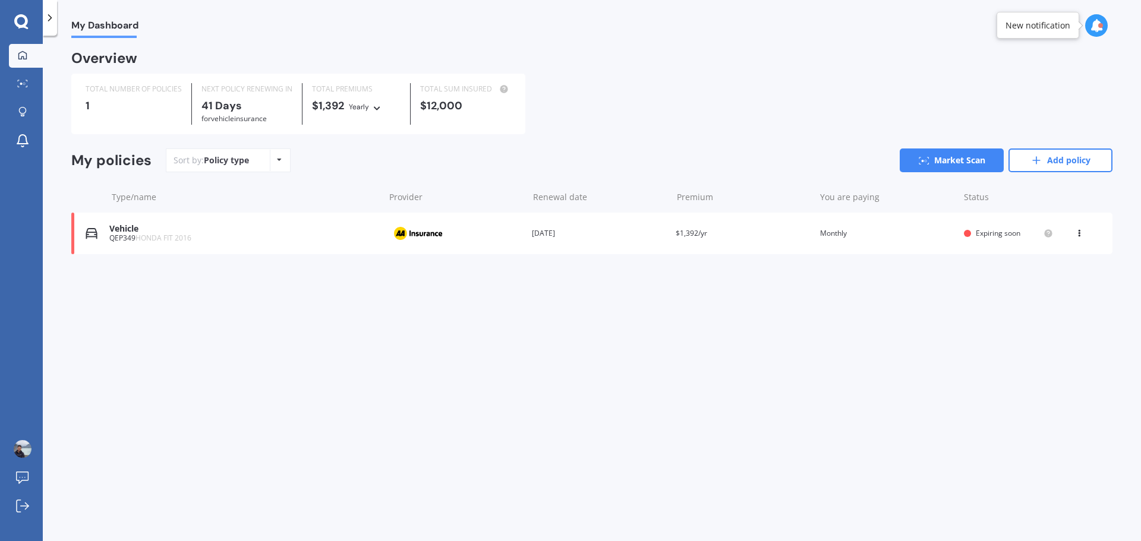
click at [1079, 234] on icon at bounding box center [1079, 231] width 8 height 7
click at [1041, 285] on div "Delete" at bounding box center [1053, 280] width 118 height 24
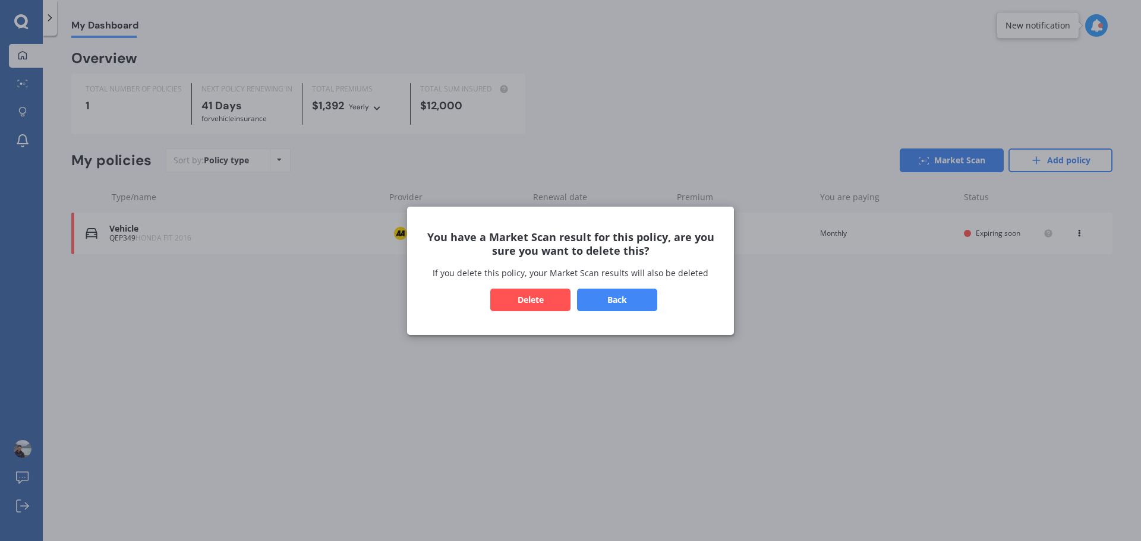
click at [524, 302] on button "Delete" at bounding box center [530, 299] width 80 height 23
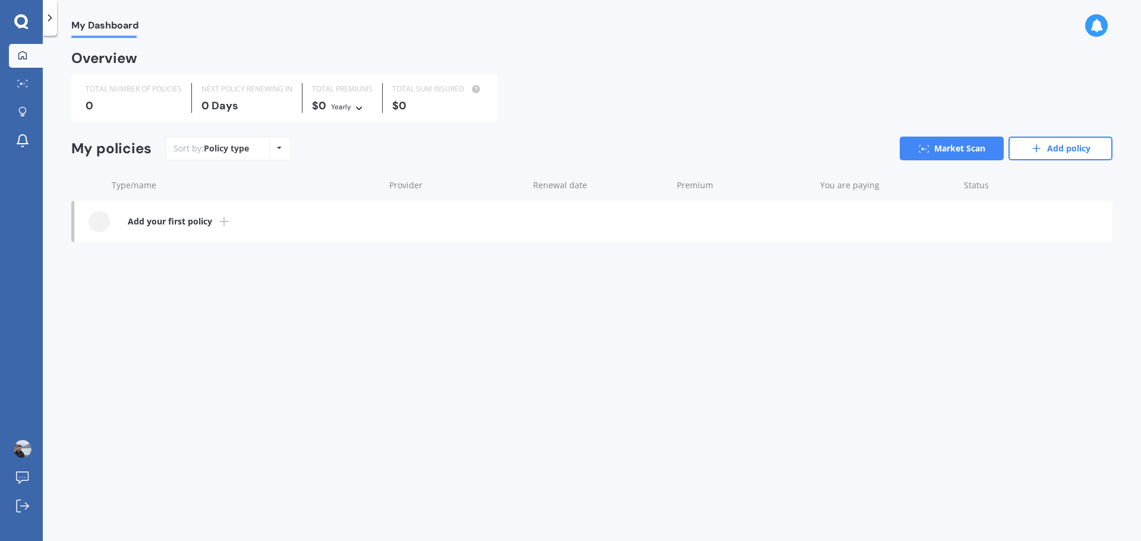
click at [52, 20] on icon at bounding box center [50, 18] width 12 height 12
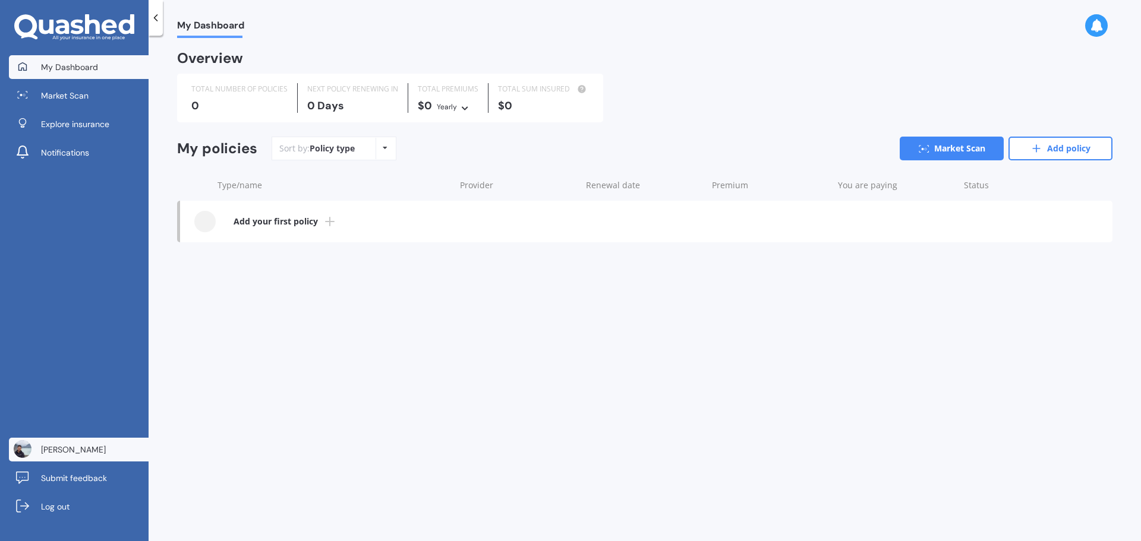
click at [75, 457] on link "[PERSON_NAME]" at bounding box center [79, 450] width 140 height 24
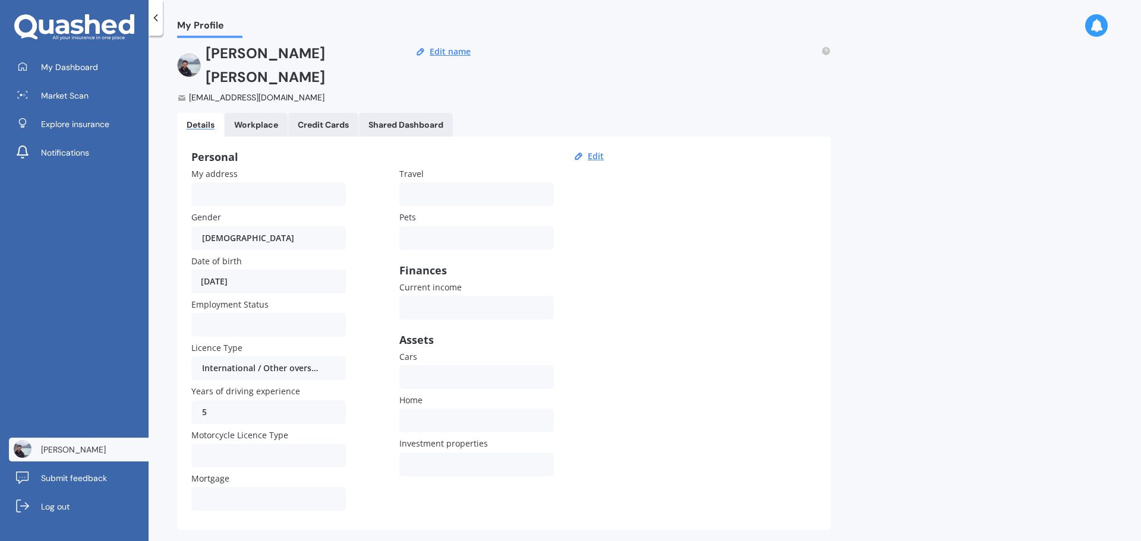
scroll to position [11, 0]
click at [68, 504] on span "Log out" at bounding box center [55, 507] width 29 height 12
